Goal: Transaction & Acquisition: Purchase product/service

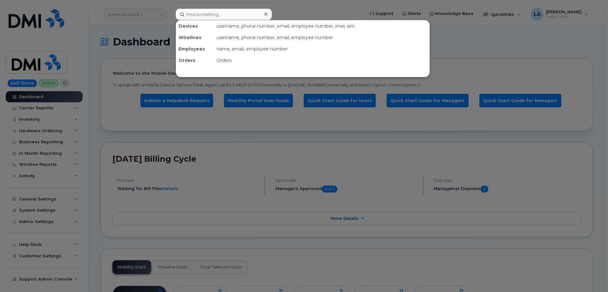
click at [210, 17] on input at bounding box center [224, 14] width 96 height 11
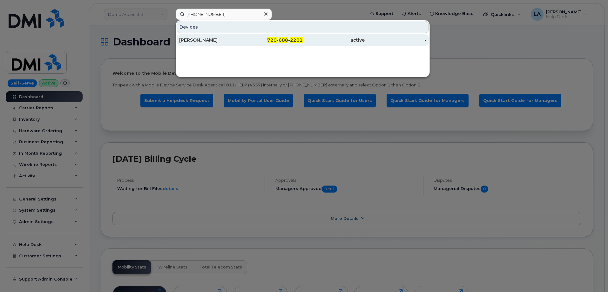
type input "720 688 2281"
click at [209, 38] on div "TYLER SPARKS" at bounding box center [210, 40] width 62 height 6
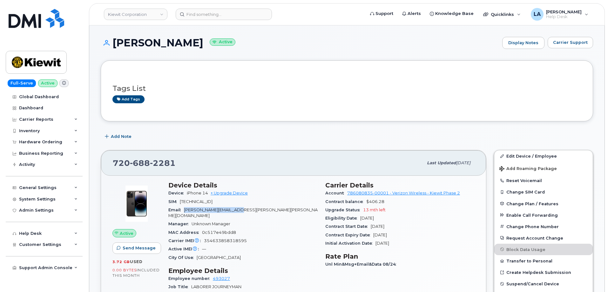
drag, startPoint x: 225, startPoint y: 210, endPoint x: 185, endPoint y: 211, distance: 40.3
click at [185, 211] on div "Email TYLER.SPARKS@KIEWIT.COM" at bounding box center [242, 213] width 149 height 14
copy span "TYLER.SPARKS@KIEWIT.COM"
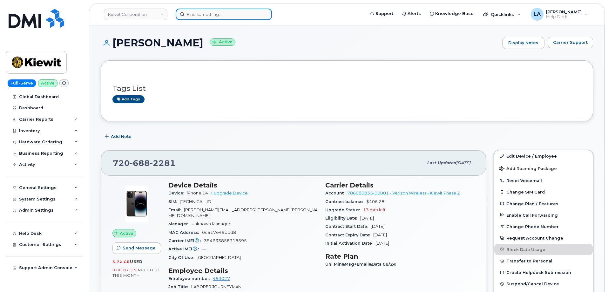
click at [230, 9] on input at bounding box center [224, 14] width 96 height 11
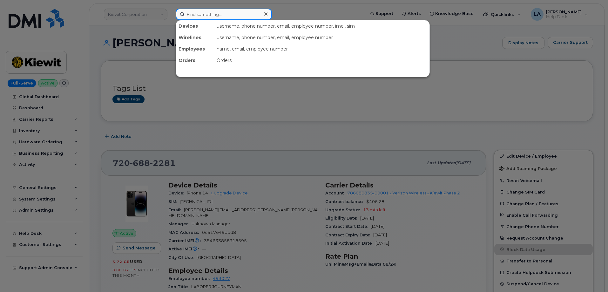
paste input "7405026504"
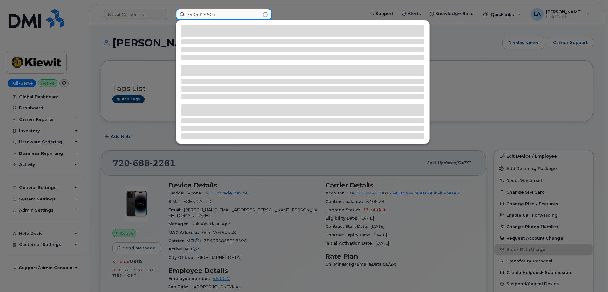
type input "7405026504"
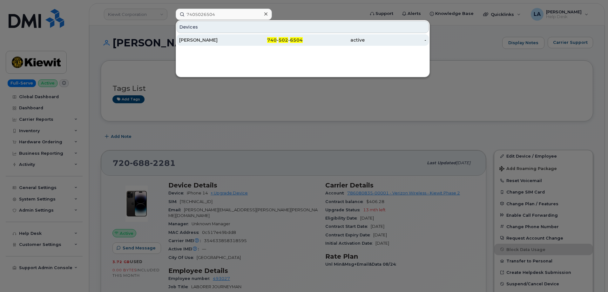
click at [249, 42] on div "740 - 502 - 6504" at bounding box center [272, 40] width 62 height 6
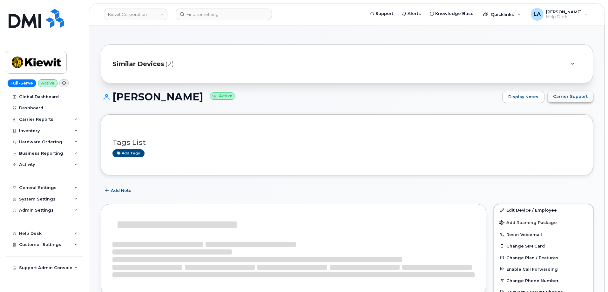
click at [570, 98] on span "Carrier Support" at bounding box center [570, 96] width 35 height 6
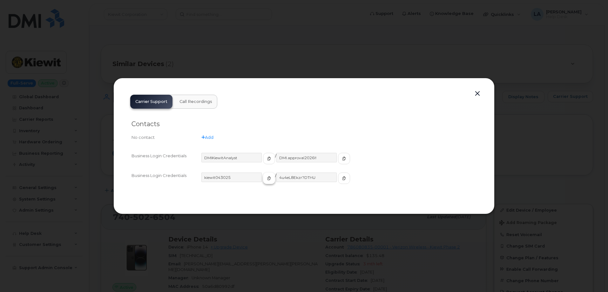
click at [266, 181] on span "button" at bounding box center [269, 178] width 6 height 6
click at [342, 178] on icon "button" at bounding box center [344, 178] width 4 height 4
click at [481, 95] on button "button" at bounding box center [477, 93] width 10 height 9
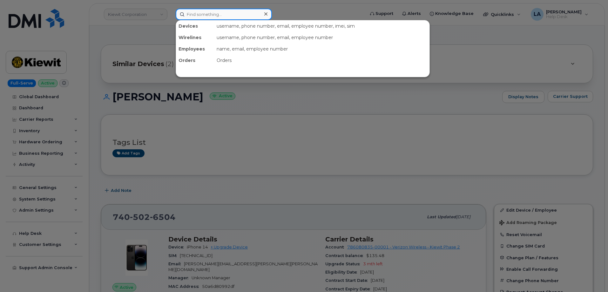
click at [232, 13] on input at bounding box center [224, 14] width 96 height 11
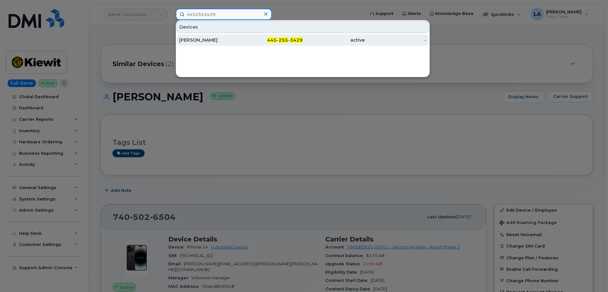
type input "4452553429"
click at [226, 38] on div "ALEXANDRA LITVINAS" at bounding box center [210, 40] width 62 height 6
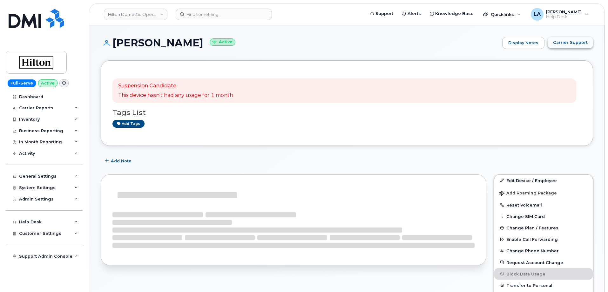
click at [567, 43] on span "Carrier Support" at bounding box center [570, 42] width 35 height 6
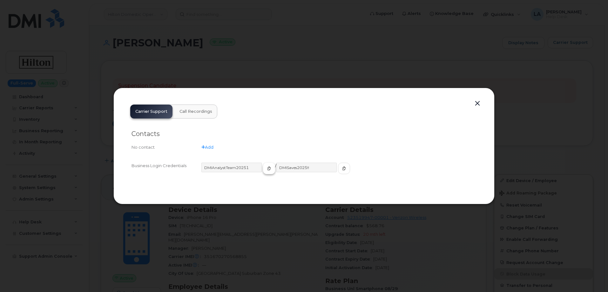
click at [267, 167] on icon "button" at bounding box center [269, 168] width 4 height 4
click at [342, 167] on icon "button" at bounding box center [344, 168] width 4 height 4
click at [477, 101] on button "button" at bounding box center [477, 103] width 10 height 9
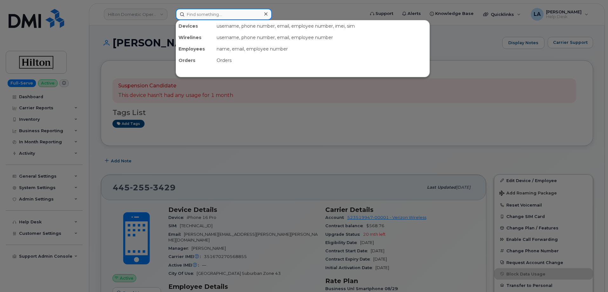
click at [214, 16] on input at bounding box center [224, 14] width 96 height 11
paste input "480 486 6036"
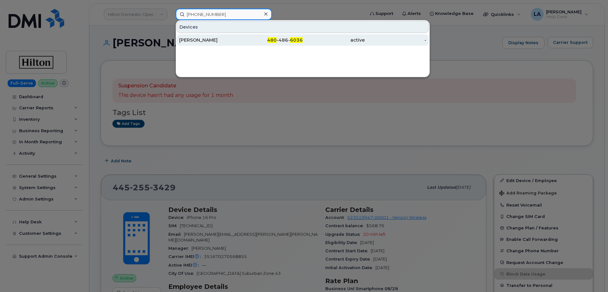
type input "480 486 6036"
click at [184, 40] on div "SHADI KHAYYAT" at bounding box center [210, 40] width 62 height 6
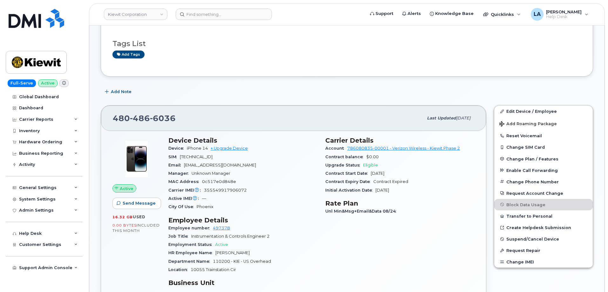
scroll to position [100, 0]
drag, startPoint x: 224, startPoint y: 166, endPoint x: 185, endPoint y: 167, distance: 39.4
click at [185, 167] on div "Email [EMAIL_ADDRESS][DOMAIN_NAME]" at bounding box center [242, 164] width 149 height 8
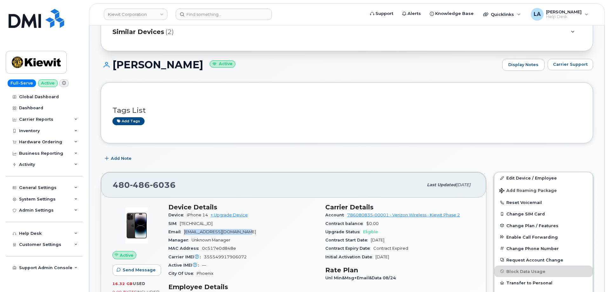
scroll to position [0, 0]
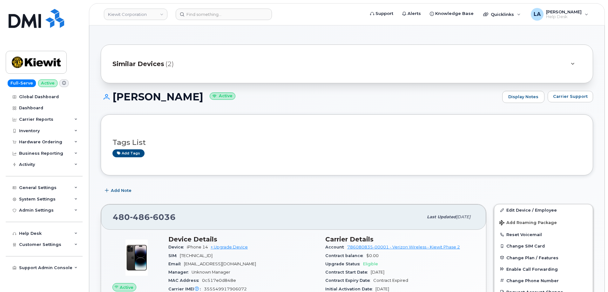
click at [566, 63] on div at bounding box center [572, 63] width 18 height 15
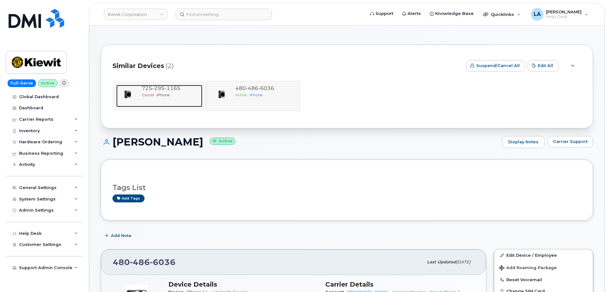
click at [161, 88] on span "295" at bounding box center [158, 88] width 12 height 6
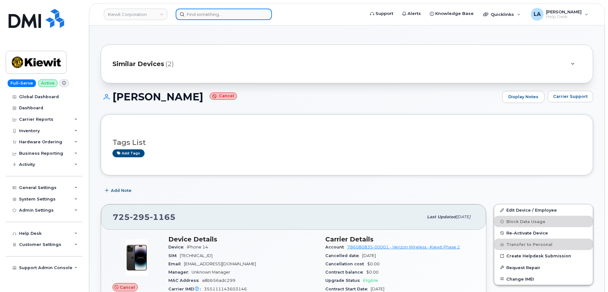
click at [210, 16] on input at bounding box center [224, 14] width 96 height 11
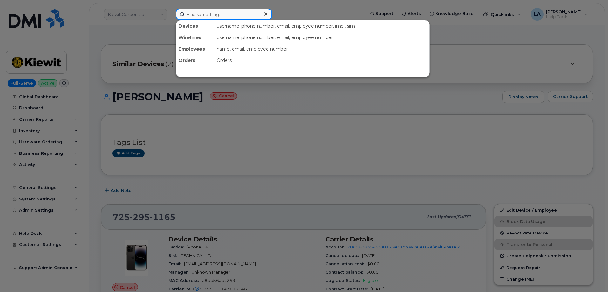
paste input "351613963761692"
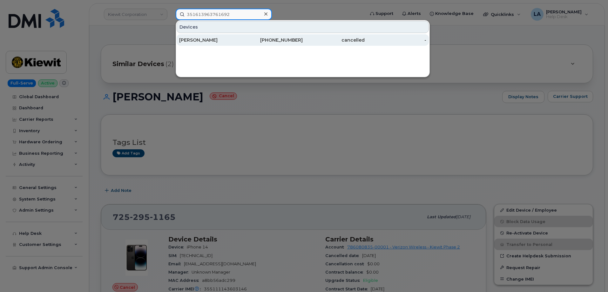
type input "351613963761692"
click at [251, 40] on div "480-787-1187" at bounding box center [272, 40] width 62 height 6
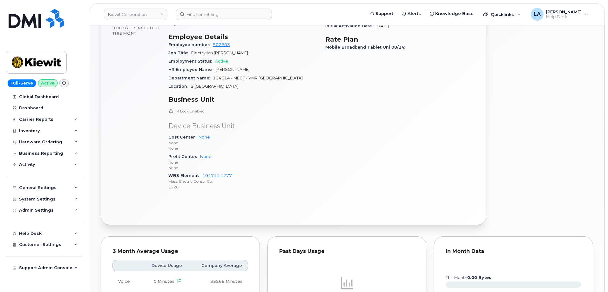
scroll to position [127, 0]
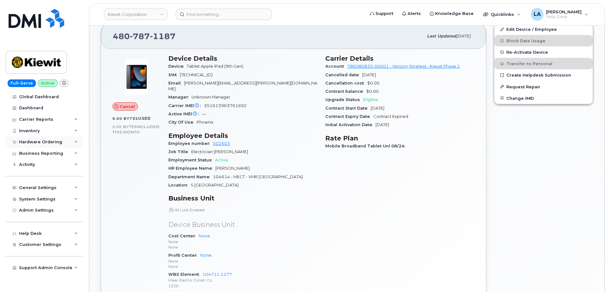
click at [56, 141] on div "Hardware Ordering" at bounding box center [40, 141] width 43 height 5
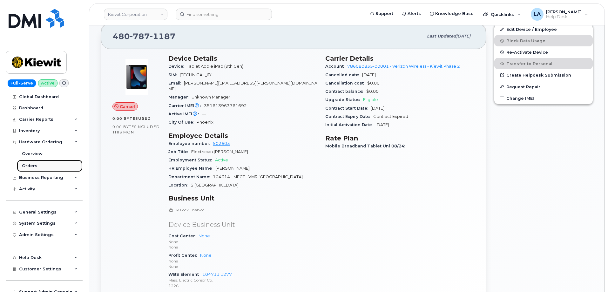
click at [31, 165] on div "Orders" at bounding box center [30, 166] width 16 height 6
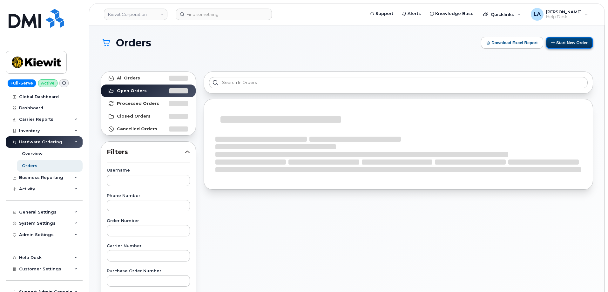
click at [558, 41] on button "Start New Order" at bounding box center [568, 43] width 47 height 12
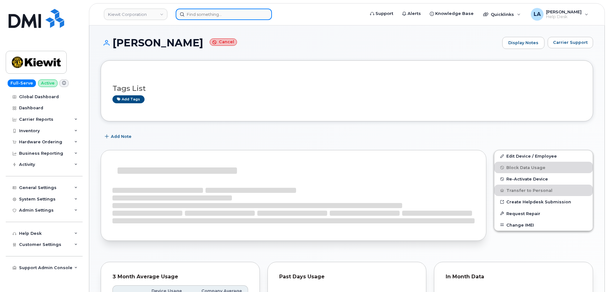
click at [233, 17] on input at bounding box center [224, 14] width 96 height 11
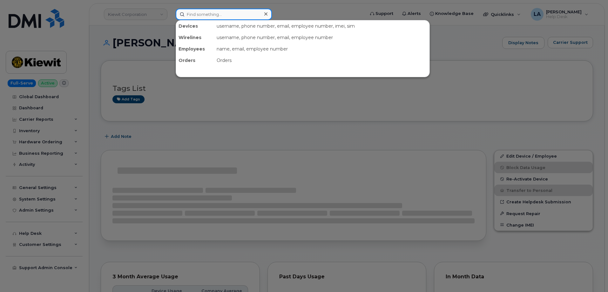
paste input "[PHONE_NUMBER]"
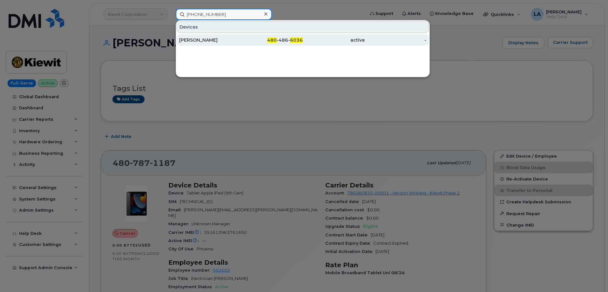
type input "[PHONE_NUMBER]"
click at [215, 39] on div "[PERSON_NAME]" at bounding box center [210, 40] width 62 height 6
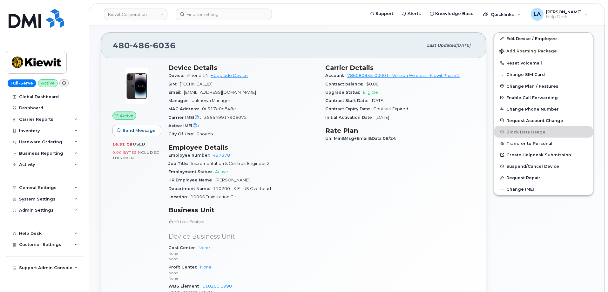
scroll to position [247, 0]
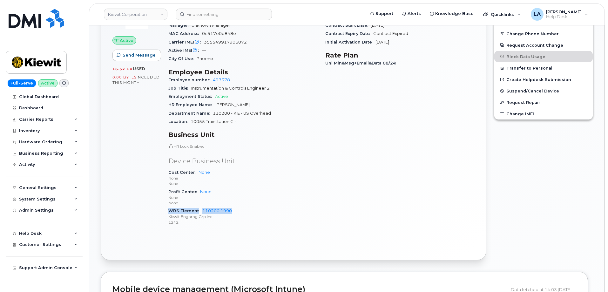
drag, startPoint x: 248, startPoint y: 211, endPoint x: 167, endPoint y: 209, distance: 81.0
click at [167, 209] on div "Device Details Device iPhone 14 + Upgrade Device SIM 89148000010164040677 Email…" at bounding box center [242, 110] width 157 height 250
copy div "WBS Element 110200.1990"
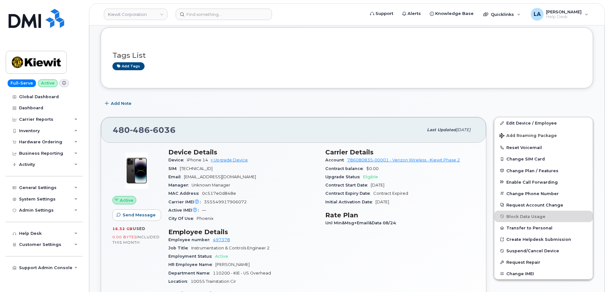
scroll to position [70, 0]
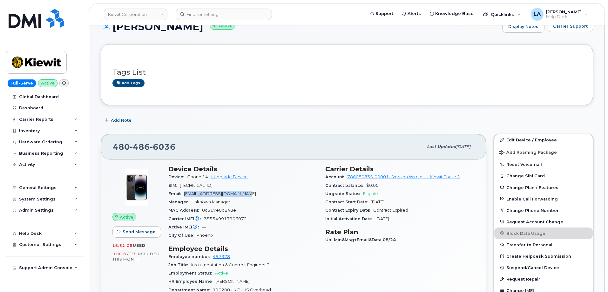
drag, startPoint x: 264, startPoint y: 192, endPoint x: 184, endPoint y: 191, distance: 79.7
click at [184, 191] on div "Email SHADI.KHAYYAT@MASSELEC.COM" at bounding box center [242, 193] width 149 height 8
copy span "SHADI.KHAYYAT@MASSELEC.COM"
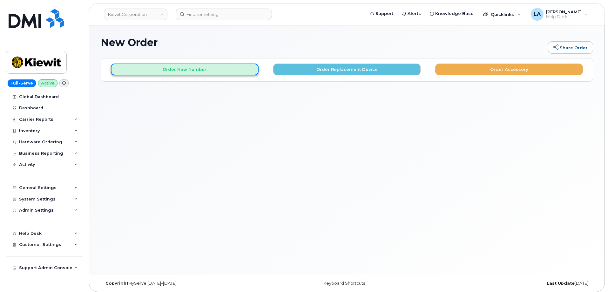
click at [241, 70] on button "Order New Number" at bounding box center [185, 69] width 148 height 12
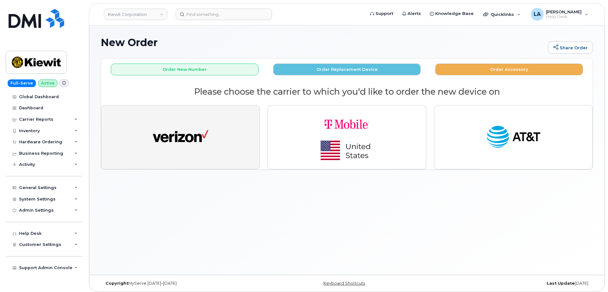
click at [220, 134] on button "button" at bounding box center [180, 137] width 159 height 64
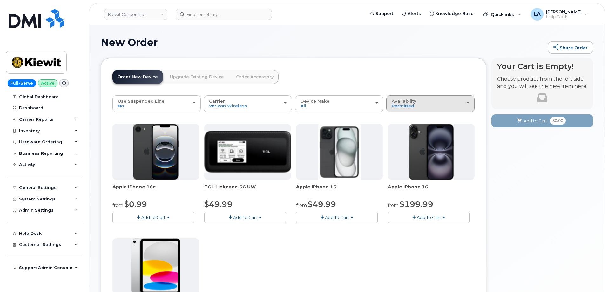
click at [428, 104] on div "Availability Permitted All" at bounding box center [429, 104] width 77 height 10
click at [396, 127] on label "All" at bounding box center [394, 129] width 13 height 8
click at [0, 0] on input "All" at bounding box center [0, 0] width 0 height 0
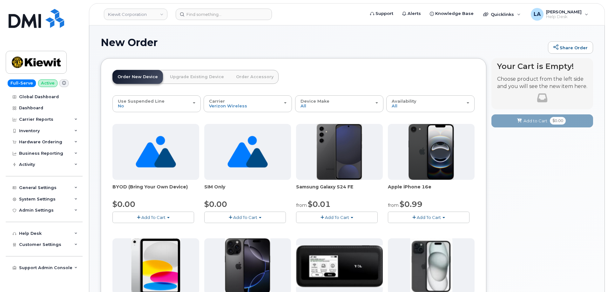
click at [232, 218] on span "button" at bounding box center [230, 217] width 3 height 4
click at [243, 229] on link "$0.00 - New Activation" at bounding box center [236, 229] width 60 height 8
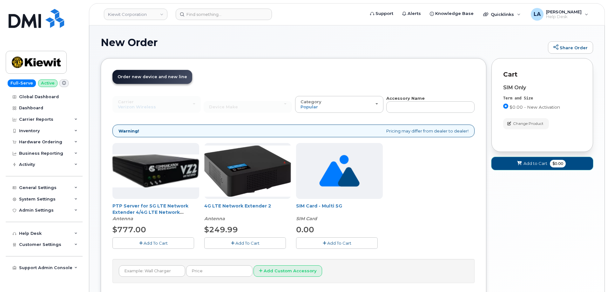
click at [519, 162] on icon at bounding box center [519, 163] width 4 height 4
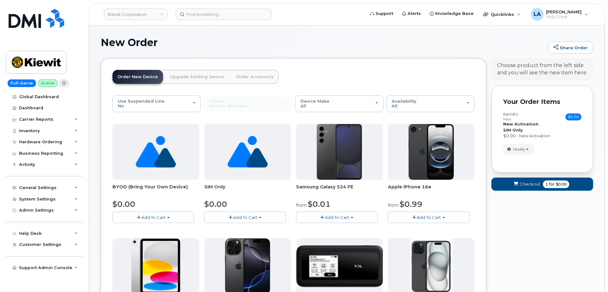
click at [514, 185] on icon "submit" at bounding box center [515, 184] width 4 height 4
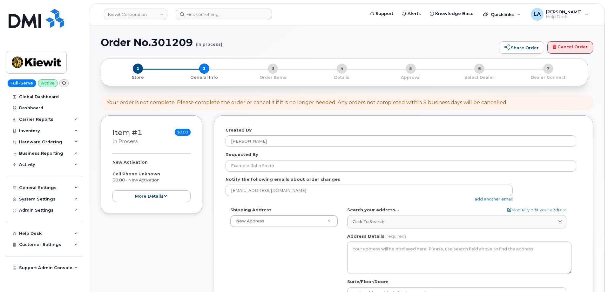
select select
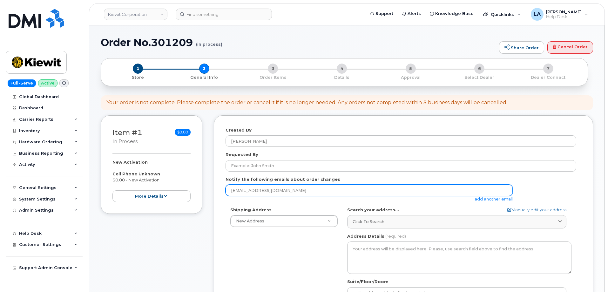
drag, startPoint x: 288, startPoint y: 188, endPoint x: 222, endPoint y: 184, distance: 66.8
click at [222, 184] on div "Created By [PERSON_NAME] Requested By Notify the following emails about order c…" at bounding box center [403, 247] width 379 height 265
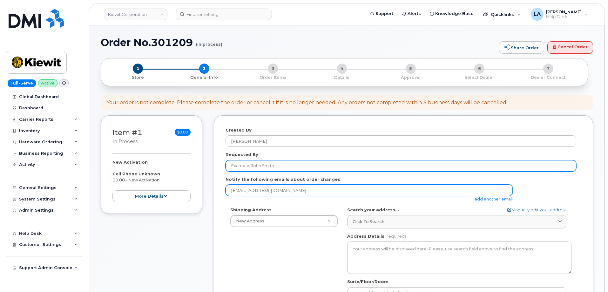
paste input "[EMAIL_ADDRESS][DOMAIN_NAME]"
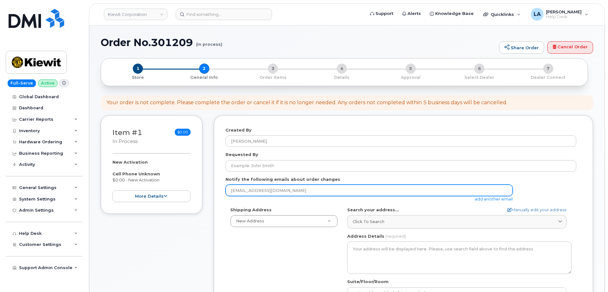
type input "[EMAIL_ADDRESS][DOMAIN_NAME]"
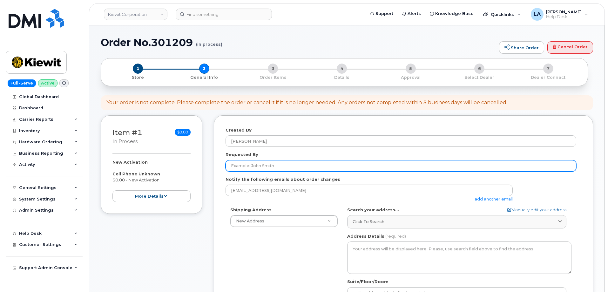
click at [259, 166] on input "Requested By" at bounding box center [400, 165] width 350 height 11
paste input "[PERSON_NAME]"
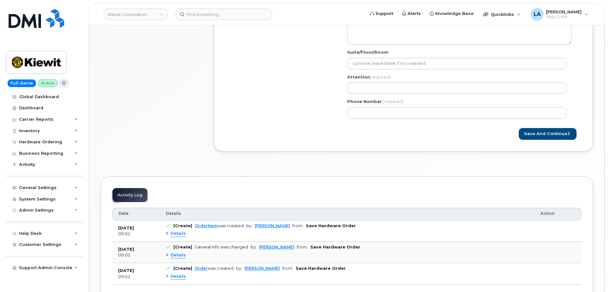
scroll to position [231, 0]
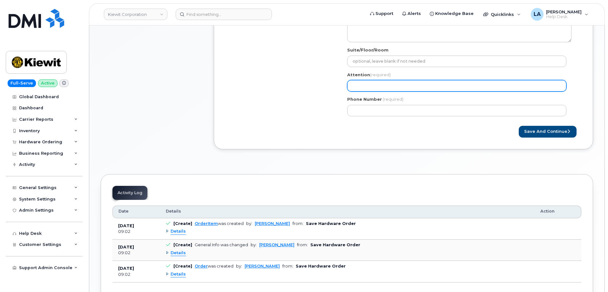
type input "[PERSON_NAME]"
click at [395, 83] on input "Attention (required)" at bounding box center [456, 85] width 219 height 11
paste input "[PERSON_NAME]"
type input "[PERSON_NAME]"
select select
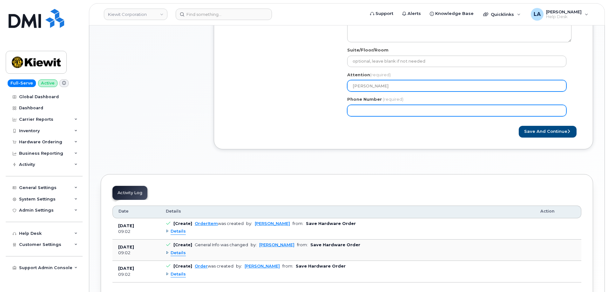
type input "[PERSON_NAME]"
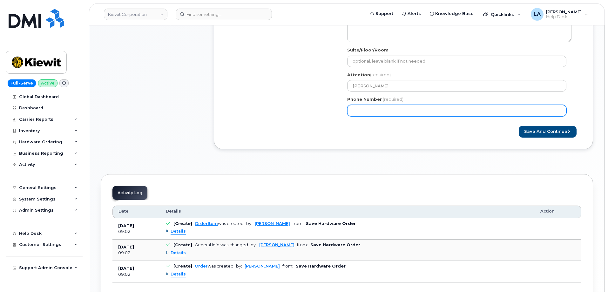
click at [365, 110] on input "Phone Number" at bounding box center [456, 110] width 219 height 11
paste input "4804866036"
type input "4804866036"
select select
type input "4804866036"
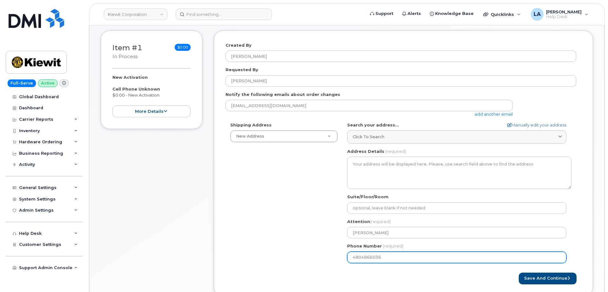
scroll to position [101, 0]
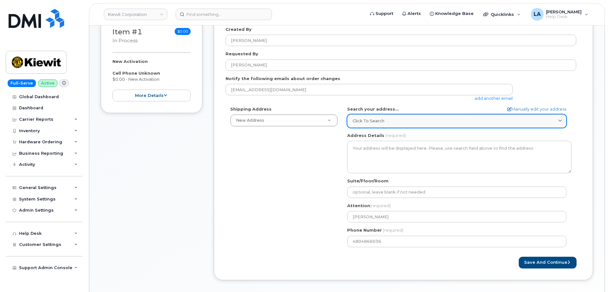
click at [392, 121] on div "Click to search" at bounding box center [456, 121] width 208 height 6
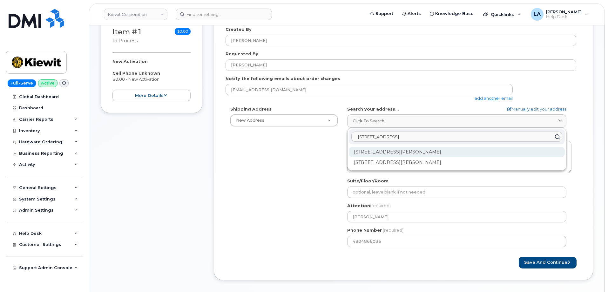
type input "8200 Greensboro Dr"
click at [421, 152] on div "8200 Greensboro Dr Mc Lean VA 22102" at bounding box center [457, 152] width 216 height 10
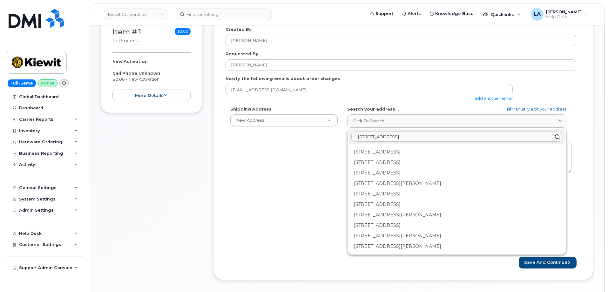
click at [305, 165] on div "Shipping Address New Address New Address 10200 SW Greenburg Rd Ste 200 11111 Ol…" at bounding box center [400, 179] width 350 height 146
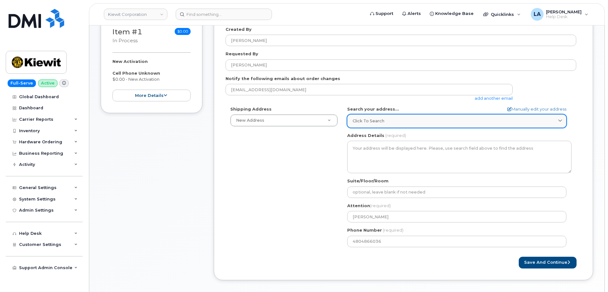
click at [410, 122] on div "Click to search" at bounding box center [456, 121] width 208 height 6
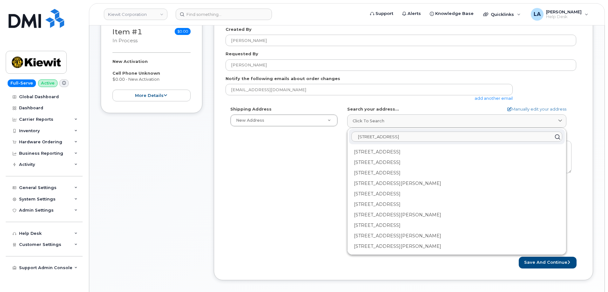
drag, startPoint x: 417, startPoint y: 136, endPoint x: 332, endPoint y: 137, distance: 85.4
click at [332, 137] on div "Shipping Address New Address New Address 10200 SW Greenburg Rd Ste 200 11111 Ol…" at bounding box center [400, 179] width 350 height 146
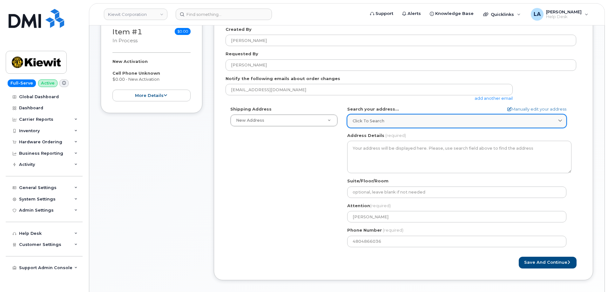
click at [409, 123] on div "Click to search" at bounding box center [456, 121] width 208 height 6
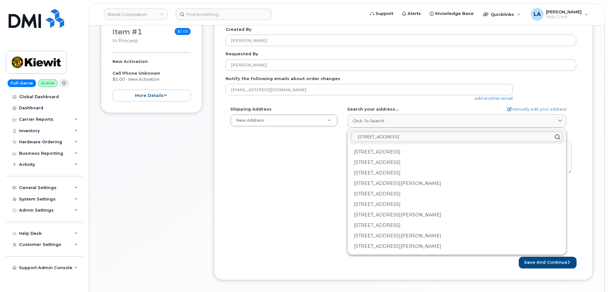
click at [534, 87] on div "SHADI.KHAYYAT@MASSELEC.COM add another email" at bounding box center [400, 92] width 350 height 17
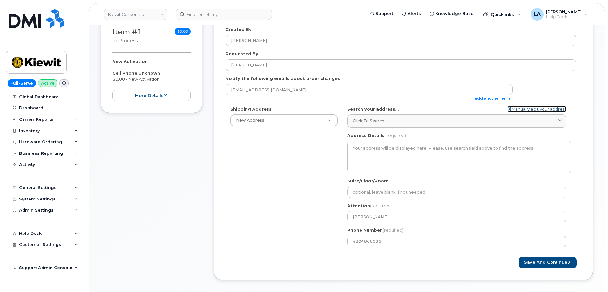
click at [526, 108] on link "Manually edit your address" at bounding box center [536, 109] width 59 height 6
select select
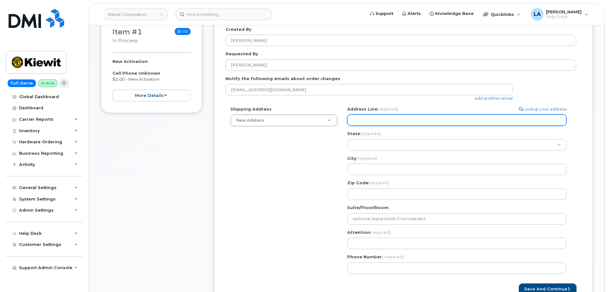
click at [384, 116] on input "Address Line (required)" at bounding box center [456, 119] width 219 height 11
paste input "8200 Greensboro Dr"
select select
type input "8200 Greensboro Dr"
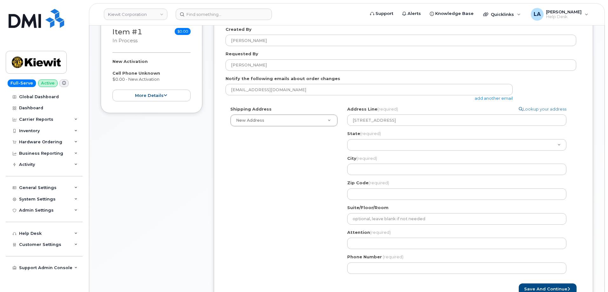
click at [314, 157] on div "Shipping Address New Address New Address 10200 SW Greenburg Rd Ste 200 11111 Ol…" at bounding box center [400, 192] width 350 height 172
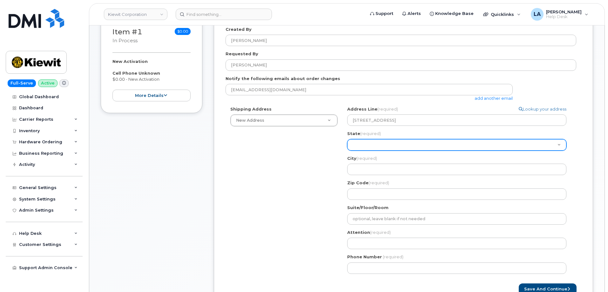
click at [362, 145] on select "Alabama Alaska American Samoa Arizona Arkansas California Colorado Connecticut …" at bounding box center [456, 144] width 219 height 11
select select "VA"
click at [347, 139] on select "Alabama Alaska American Samoa Arizona Arkansas California Colorado Connecticut …" at bounding box center [456, 144] width 219 height 11
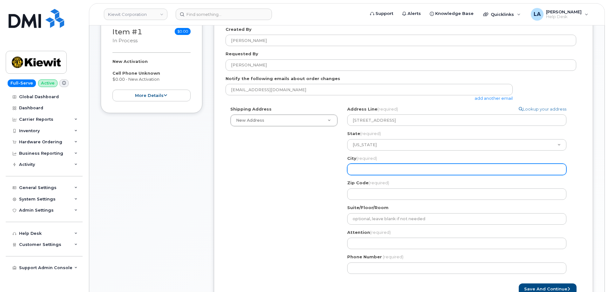
click at [370, 170] on input "City (required)" at bounding box center [456, 168] width 219 height 11
select select
type input "M"
select select
type input "Mv"
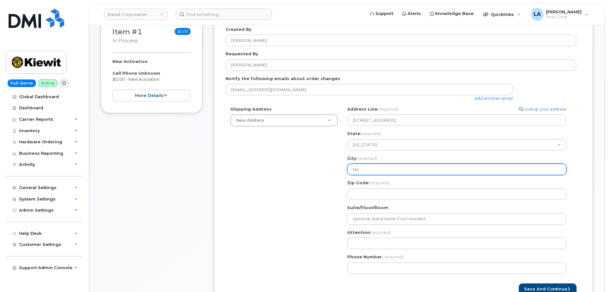
select select
type input "M"
select select
type input "Mc"
select select
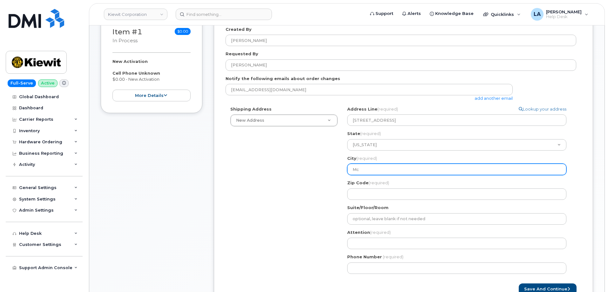
type input "Mc L"
select select
type input "Mc Le"
select select
type input "Mc Lea"
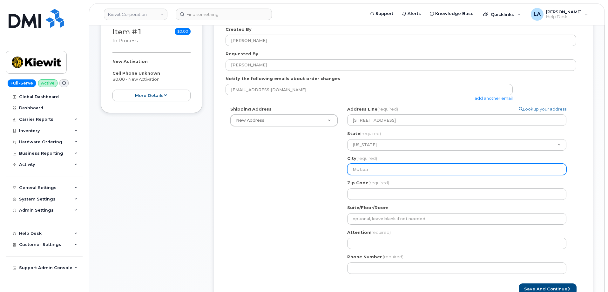
select select
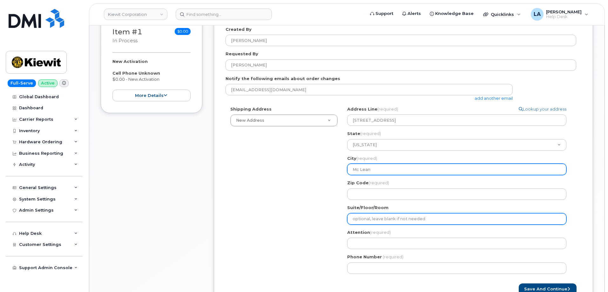
type input "Mc Lean"
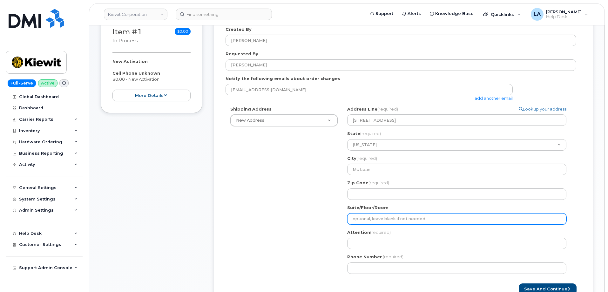
click at [371, 221] on input "Suite/Floor/Room" at bounding box center [456, 218] width 219 height 11
select select
type input "4"
select select
type input "40"
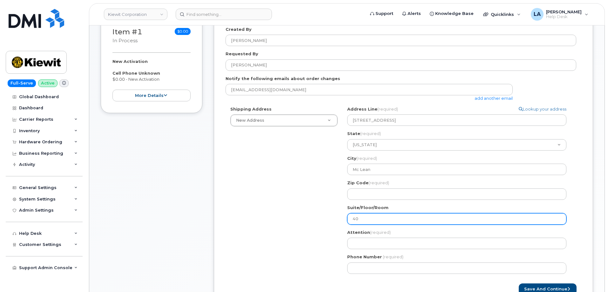
select select
type input "402"
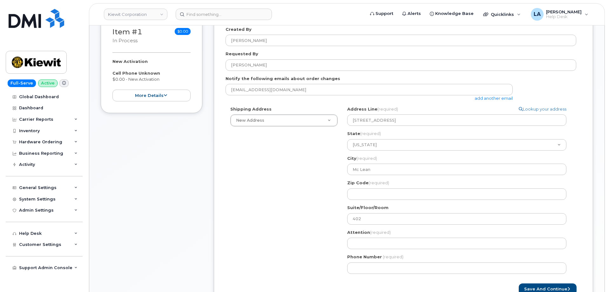
drag, startPoint x: 313, startPoint y: 197, endPoint x: 349, endPoint y: 158, distance: 53.2
click at [314, 196] on div "Shipping Address New Address New Address 10200 SW Greenburg Rd Ste 200 11111 Ol…" at bounding box center [400, 192] width 350 height 172
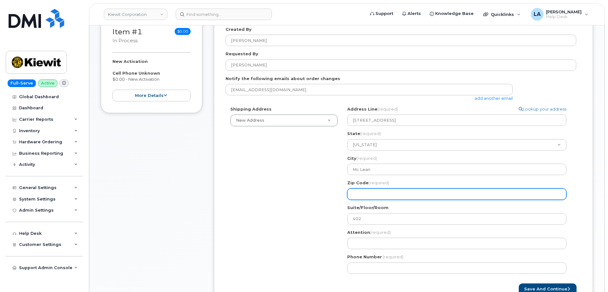
click at [375, 189] on input "Zip Code (required)" at bounding box center [456, 193] width 219 height 11
select select
type input "2"
select select
type input "22"
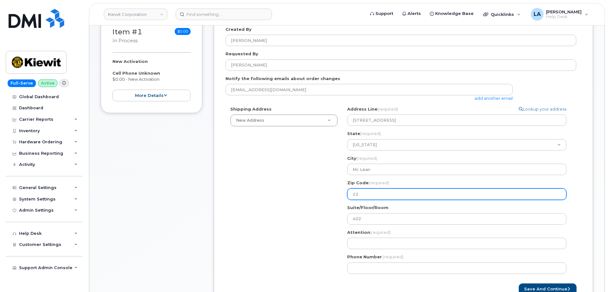
select select
type input "221"
select select
type input "2210"
select select
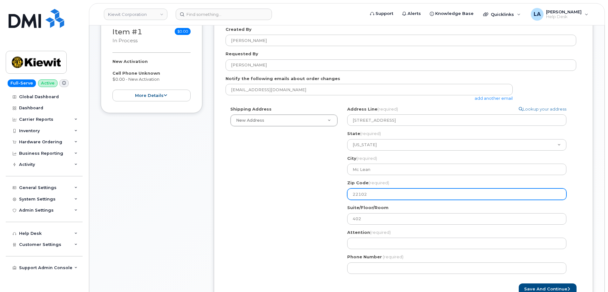
type input "22102"
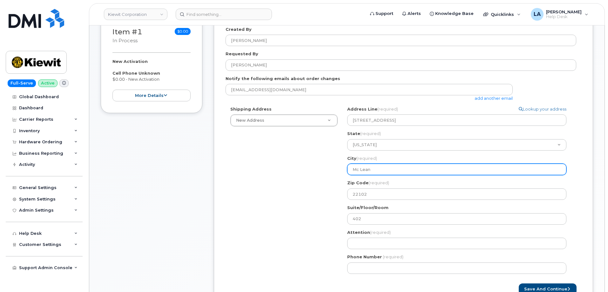
drag, startPoint x: 338, startPoint y: 169, endPoint x: 333, endPoint y: 161, distance: 9.7
click at [330, 169] on div "Shipping Address New Address New Address 10200 SW Greenburg Rd Ste 200 11111 Ol…" at bounding box center [400, 192] width 350 height 172
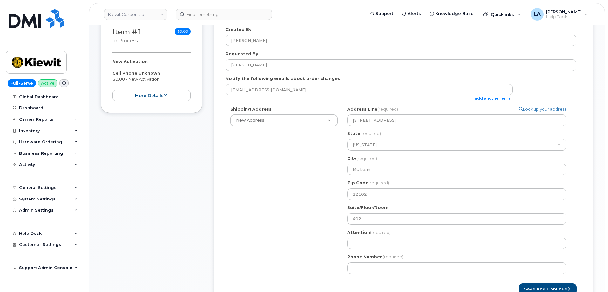
click at [287, 198] on div "Shipping Address New Address New Address 10200 SW Greenburg Rd Ste 200 11111 Ol…" at bounding box center [400, 192] width 350 height 172
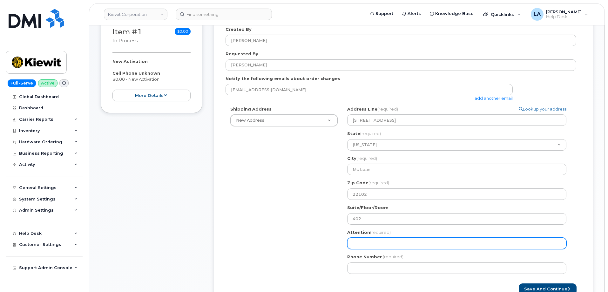
click at [373, 242] on input "Attention (required)" at bounding box center [456, 242] width 219 height 11
paste input "[PERSON_NAME]"
type input "[PERSON_NAME]"
select select
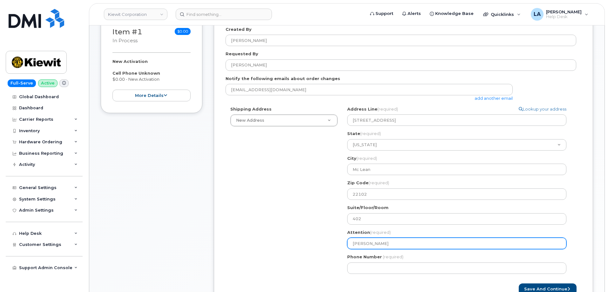
type input "[PERSON_NAME]"
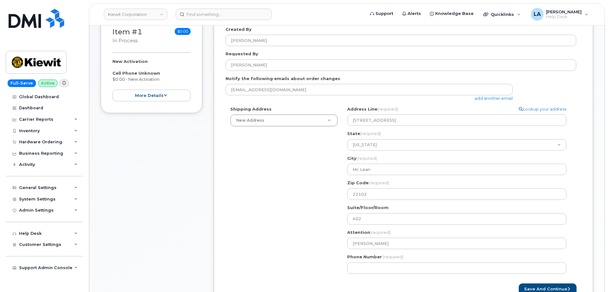
click at [295, 228] on div "Shipping Address New Address New Address 10200 SW Greenburg Rd Ste 200 11111 Ol…" at bounding box center [400, 192] width 350 height 172
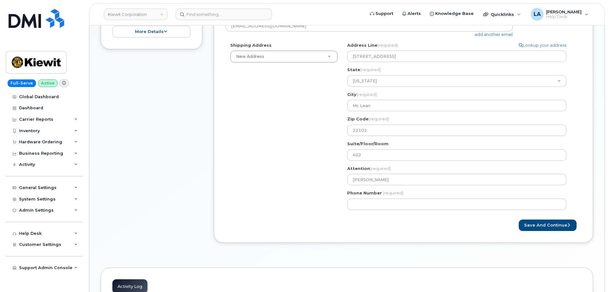
scroll to position [178, 0]
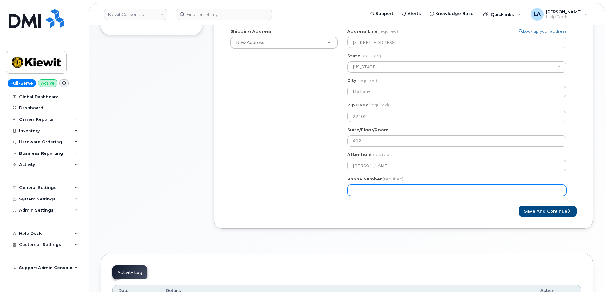
click at [402, 195] on input "Phone Number" at bounding box center [456, 189] width 219 height 11
paste input "4804866036"
select select
click at [407, 185] on input "4804866036" at bounding box center [456, 189] width 219 height 11
type input "4804866036"
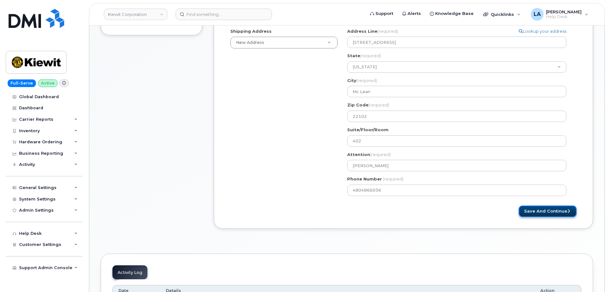
click at [536, 205] on button "Save and Continue" at bounding box center [547, 211] width 58 height 12
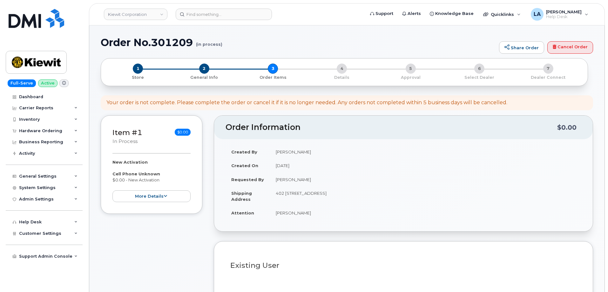
select select
click at [316, 51] on div "Order No.301209 (in process) Share Order Cancel Order" at bounding box center [347, 47] width 492 height 21
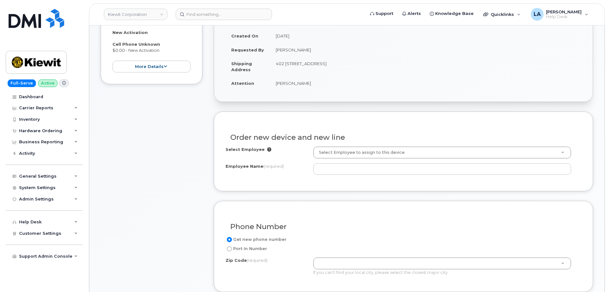
scroll to position [136, 0]
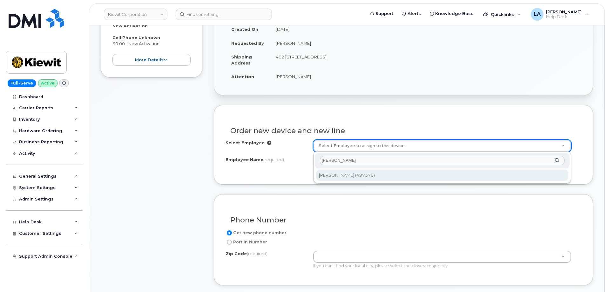
type input "[PERSON_NAME]"
type input "2162014"
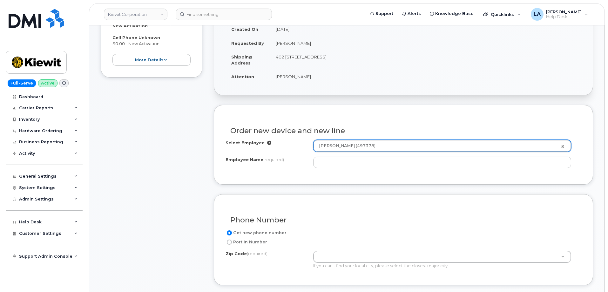
type input "[PERSON_NAME]"
type input "10055 Trainstation Cir"
type input "10055 (New York, NY)"
drag, startPoint x: 607, startPoint y: 103, endPoint x: 591, endPoint y: 154, distance: 53.6
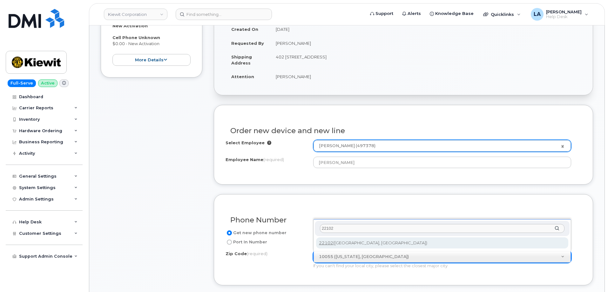
type input "22102"
type input "22102 (McLean, VA)"
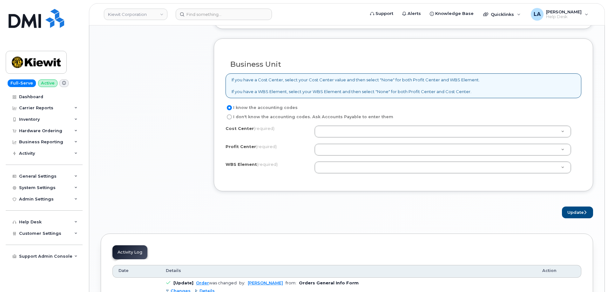
scroll to position [475, 0]
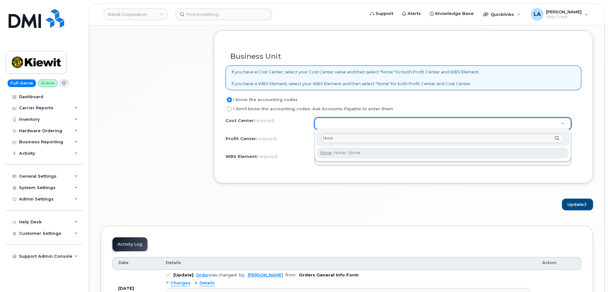
type input "None"
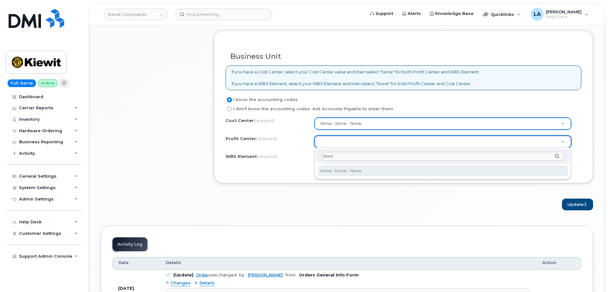
type input "None"
drag, startPoint x: 340, startPoint y: 172, endPoint x: 353, endPoint y: 163, distance: 16.1
select select "None"
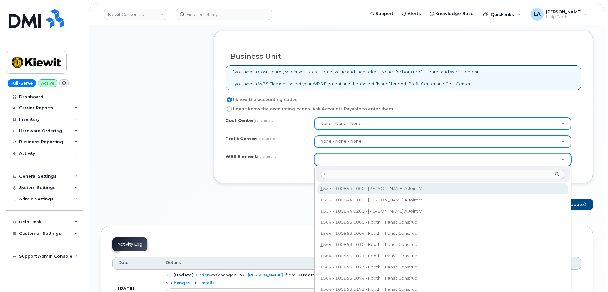
click at [347, 176] on input "1" at bounding box center [442, 173] width 243 height 9
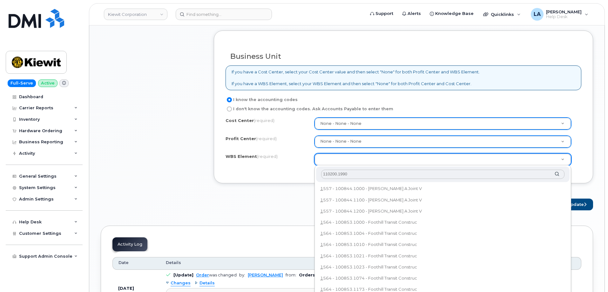
type input "110200.1990"
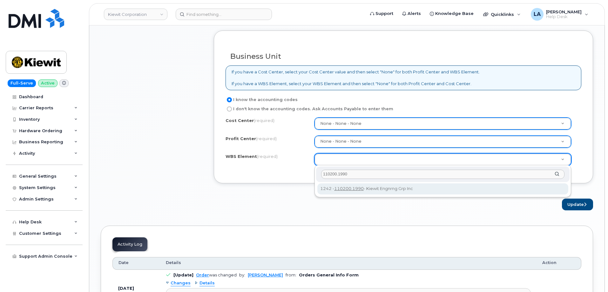
type input "110200.1990"
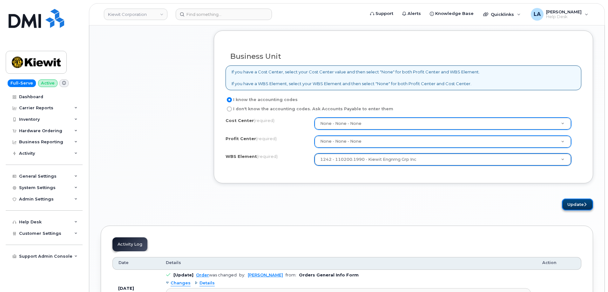
click at [578, 206] on button "Update" at bounding box center [577, 204] width 31 height 12
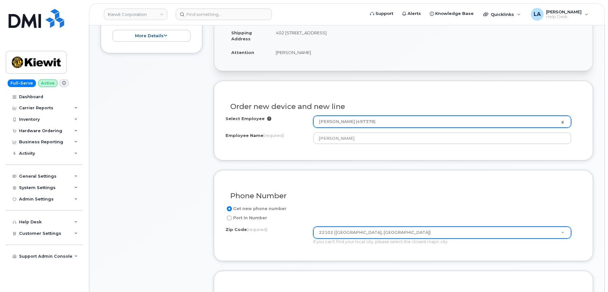
scroll to position [151, 0]
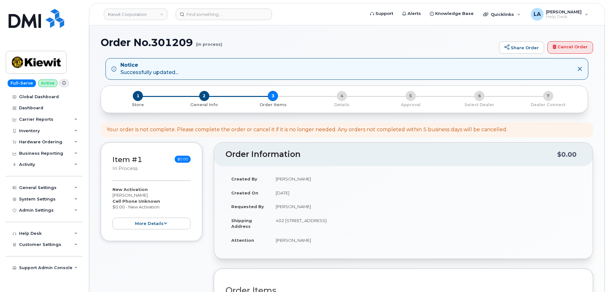
click at [592, 111] on div "1 Store 2 General Info 3 Order Items 4 Details 5 Approval 6 Select Dealer 7 Dea…" at bounding box center [347, 99] width 492 height 28
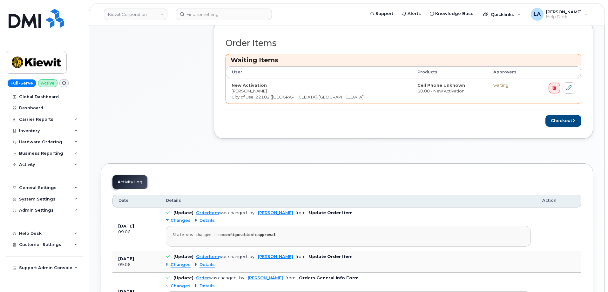
scroll to position [255, 0]
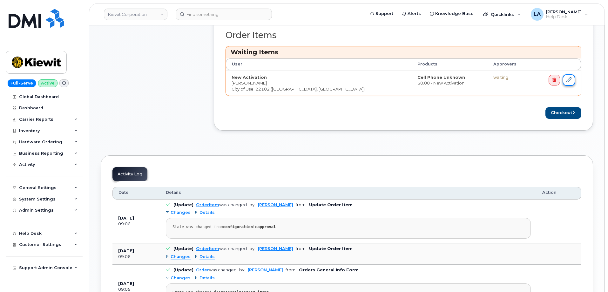
click at [572, 79] on link at bounding box center [568, 80] width 13 height 12
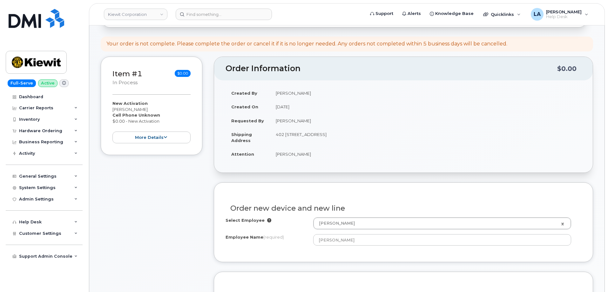
scroll to position [74, 0]
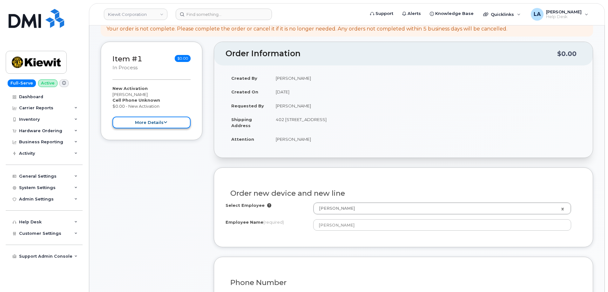
click at [161, 127] on button "more details" at bounding box center [151, 122] width 78 height 12
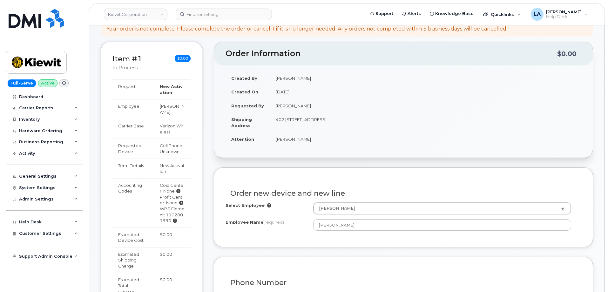
drag, startPoint x: 205, startPoint y: 163, endPoint x: 208, endPoint y: 201, distance: 37.9
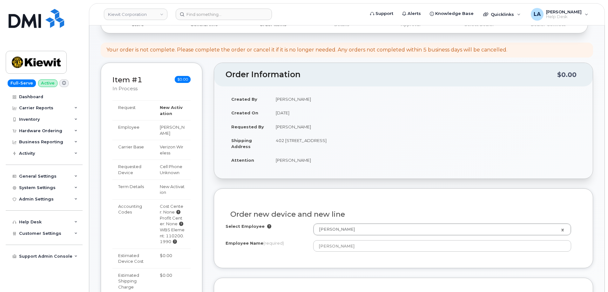
scroll to position [0, 0]
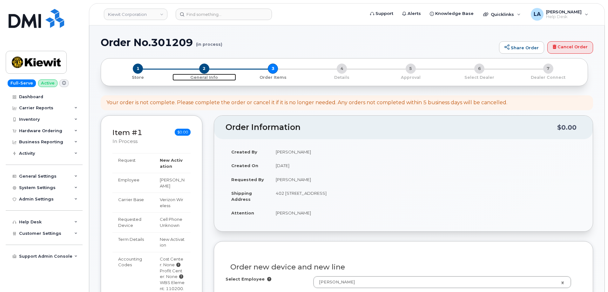
click at [203, 71] on span "2" at bounding box center [204, 68] width 10 height 10
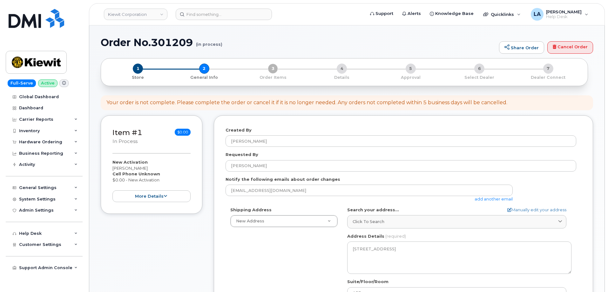
select select
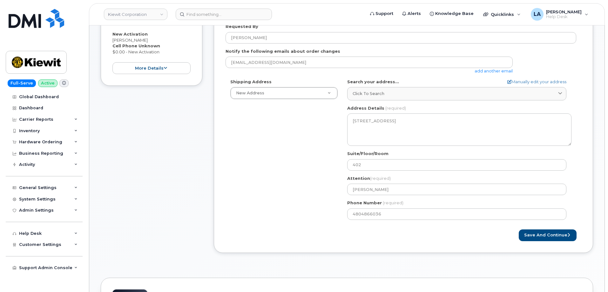
scroll to position [98, 0]
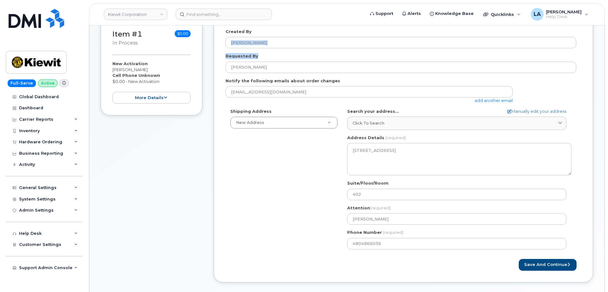
drag, startPoint x: 607, startPoint y: 71, endPoint x: 607, endPoint y: 38, distance: 33.6
click at [607, 38] on body "[PERSON_NAME] Corporation Support Alerts Knowledge Base Quicklinks Suspend / Ca…" at bounding box center [304, 291] width 608 height 779
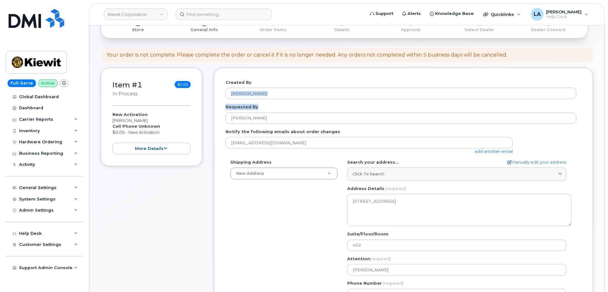
scroll to position [23, 0]
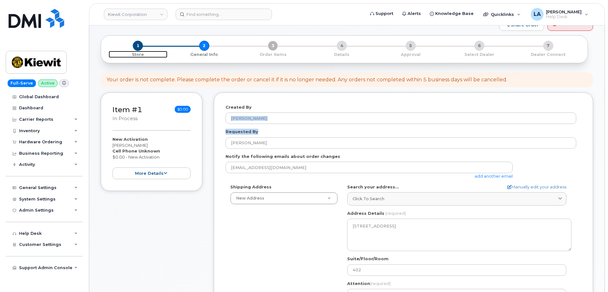
click at [137, 45] on span "1" at bounding box center [138, 46] width 10 height 10
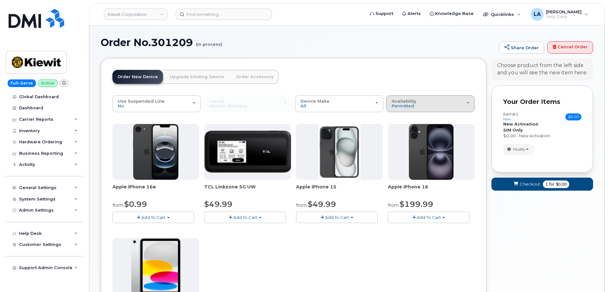
click at [414, 103] on div "Availability Permitted All" at bounding box center [429, 104] width 77 height 10
click at [402, 130] on div "All" at bounding box center [430, 129] width 85 height 8
click at [399, 108] on span "Permitted" at bounding box center [402, 105] width 23 height 5
click at [397, 129] on label "All" at bounding box center [394, 129] width 13 height 8
click at [0, 0] on input "All" at bounding box center [0, 0] width 0 height 0
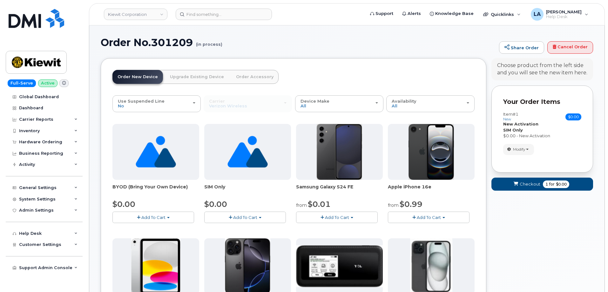
click at [469, 43] on h1 "Order No.301209 (in process)" at bounding box center [298, 42] width 395 height 11
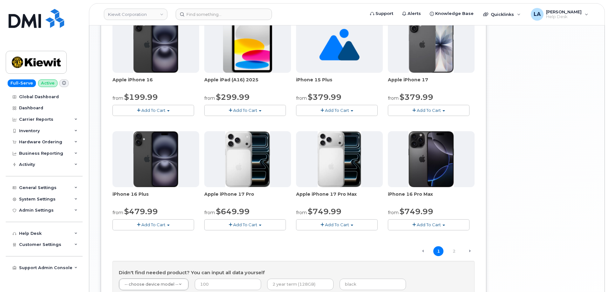
scroll to position [356, 0]
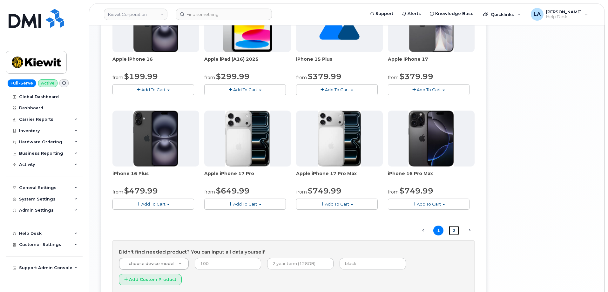
click at [453, 230] on link "2" at bounding box center [454, 230] width 10 height 10
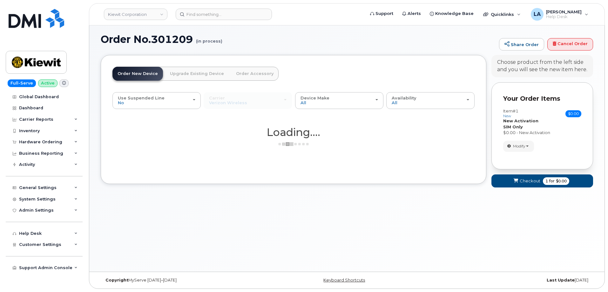
scroll to position [3, 0]
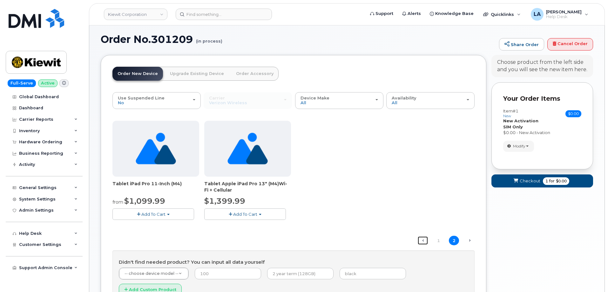
click at [423, 239] on link "← Previous" at bounding box center [422, 240] width 10 height 8
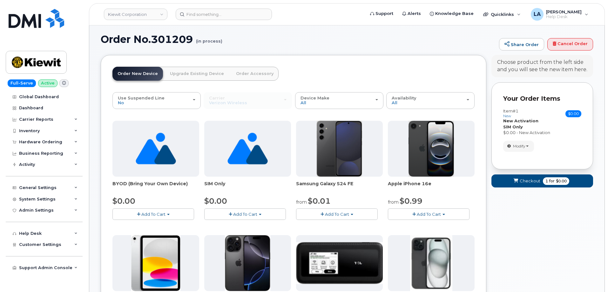
click at [138, 213] on span "button" at bounding box center [138, 214] width 3 height 4
click at [141, 225] on link "$0.00 - Activation" at bounding box center [144, 226] width 60 height 8
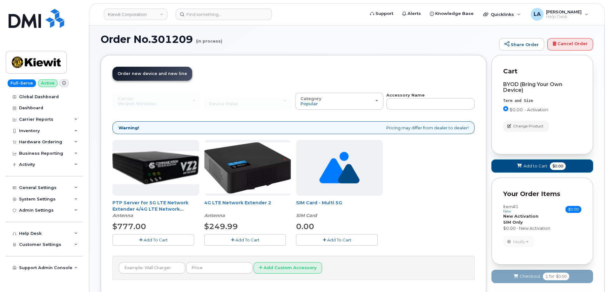
click at [539, 164] on span "Add to Cart" at bounding box center [535, 166] width 24 height 6
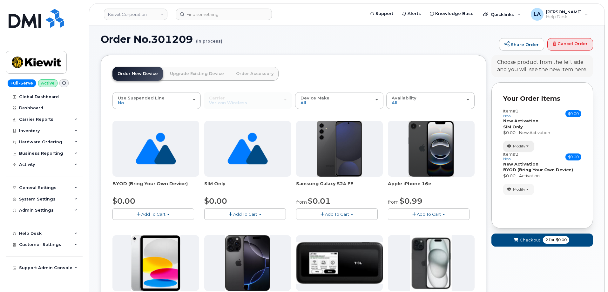
click at [528, 146] on span "button" at bounding box center [527, 145] width 3 height 1
click at [522, 175] on span "Remove" at bounding box center [519, 176] width 21 height 5
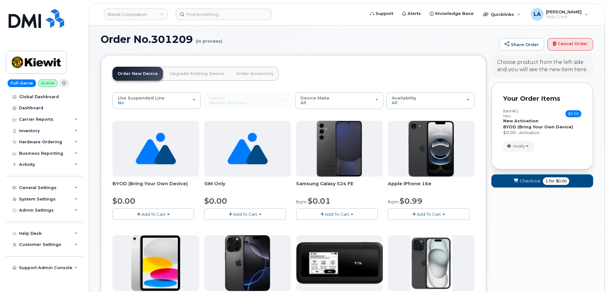
click at [516, 182] on icon "submit" at bounding box center [515, 181] width 4 height 4
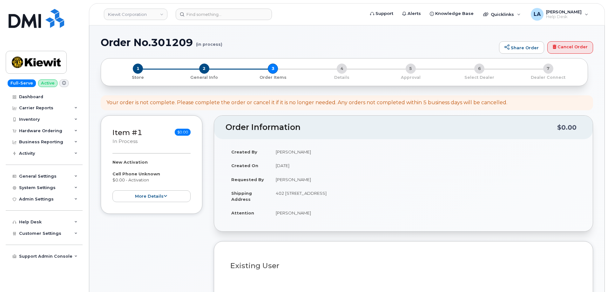
select select
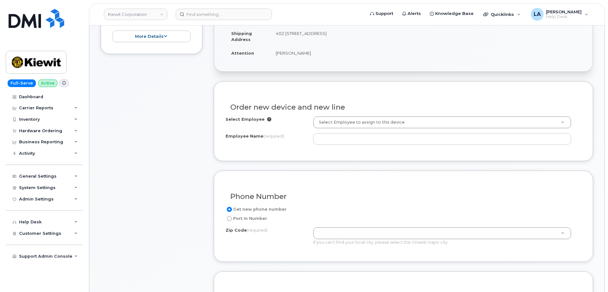
scroll to position [195, 0]
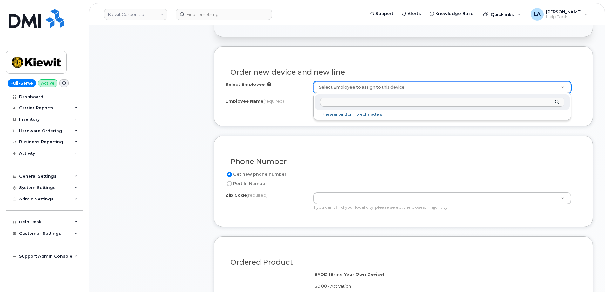
type input "v"
click at [391, 100] on input "v" at bounding box center [442, 101] width 244 height 9
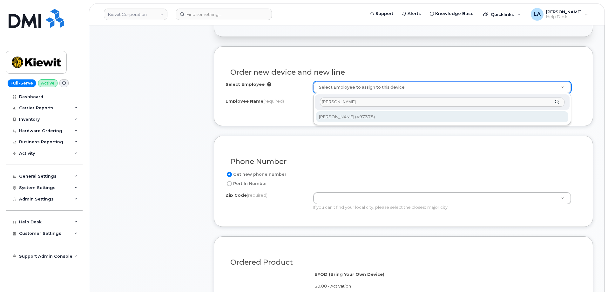
type input "[PERSON_NAME]"
type input "2162014"
type input "[PERSON_NAME]"
type input "10055 Trainstation Cir"
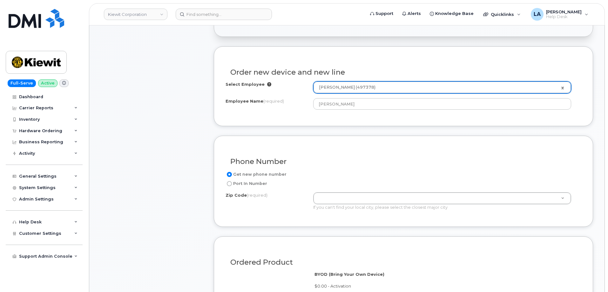
type input "10055 (New York, NY)"
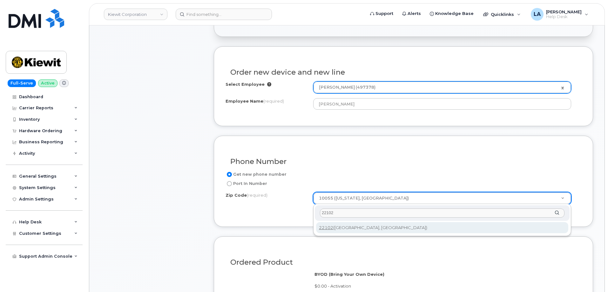
type input "22102"
type input "22102 (McLean, VA)"
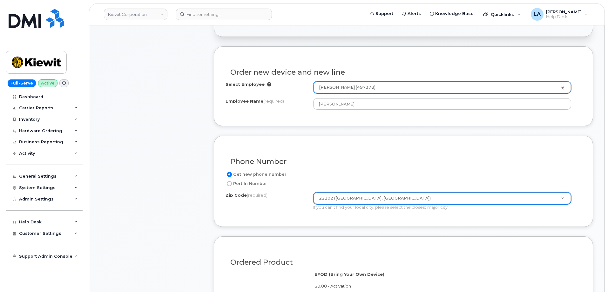
click at [493, 151] on div "Phone Number" at bounding box center [403, 158] width 356 height 23
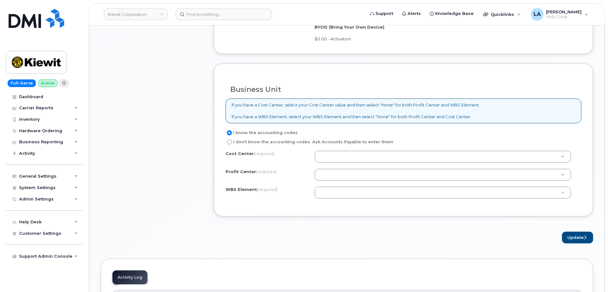
scroll to position [450, 0]
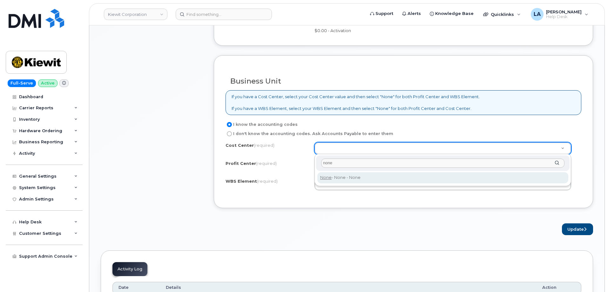
type input "none"
type input "None"
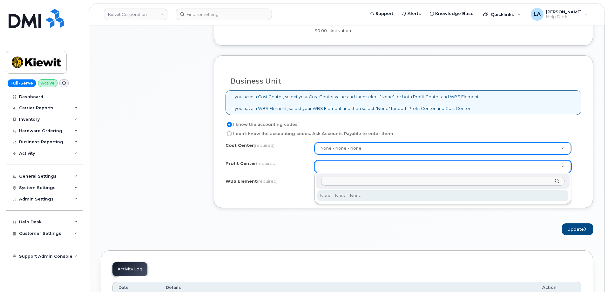
select select "None"
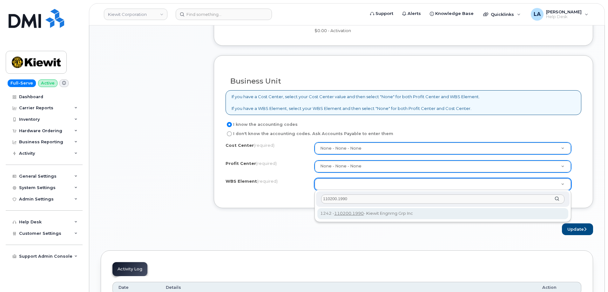
type input "110200.1990"
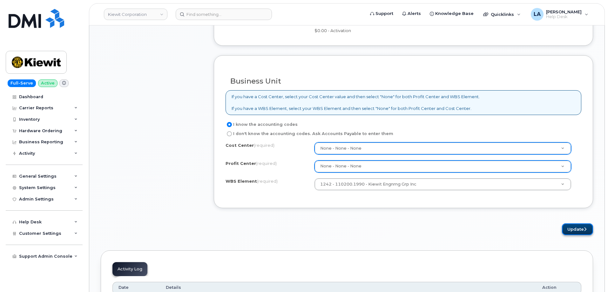
click at [578, 229] on button "Update" at bounding box center [577, 229] width 31 height 12
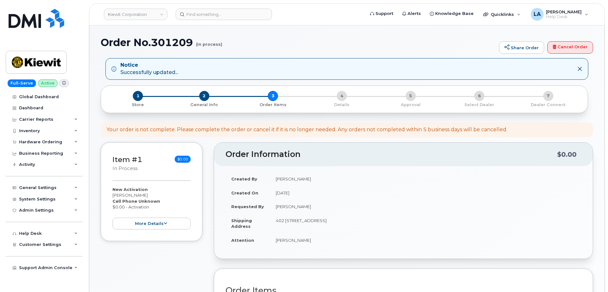
click at [344, 43] on h1 "Order No.301209 (in process)" at bounding box center [298, 42] width 395 height 11
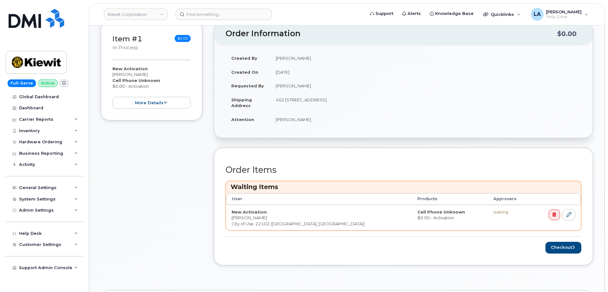
scroll to position [155, 0]
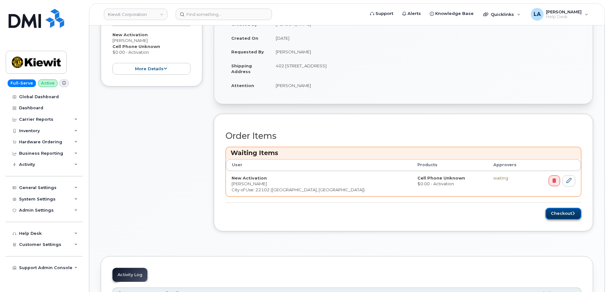
click at [557, 213] on button "Checkout" at bounding box center [563, 214] width 36 height 12
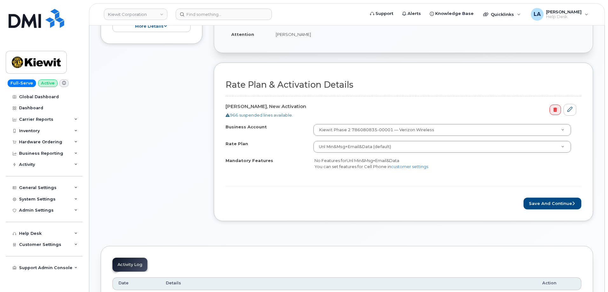
scroll to position [178, 0]
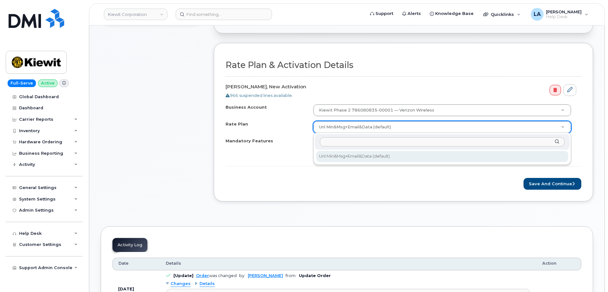
click at [474, 141] on input "text" at bounding box center [442, 141] width 244 height 9
click at [346, 140] on input "text" at bounding box center [442, 141] width 244 height 9
paste input "Mobile Broadband Unlimited for Tablets with DTL"
type input "M"
type input "Tablet"
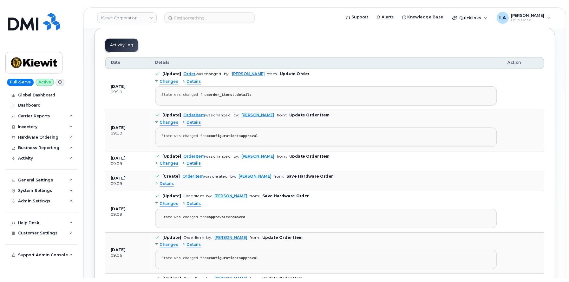
scroll to position [229, 0]
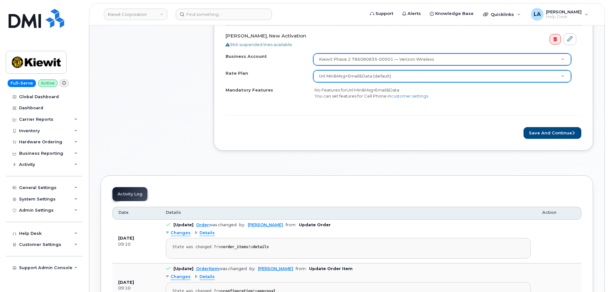
drag, startPoint x: 372, startPoint y: 143, endPoint x: 470, endPoint y: 94, distance: 110.2
click at [372, 143] on div "Rate Plan & Activation Details [PERSON_NAME], New Activation 966 suspended line…" at bounding box center [403, 71] width 379 height 158
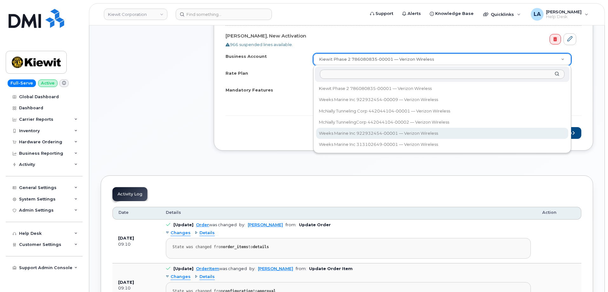
select select "12515"
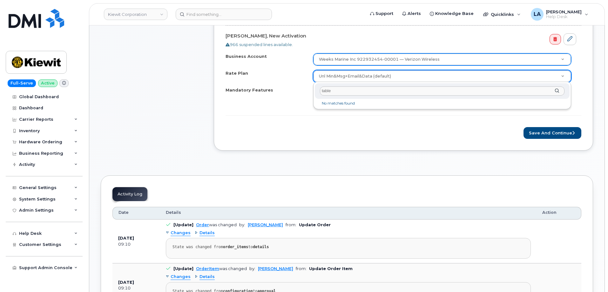
type input "tablet"
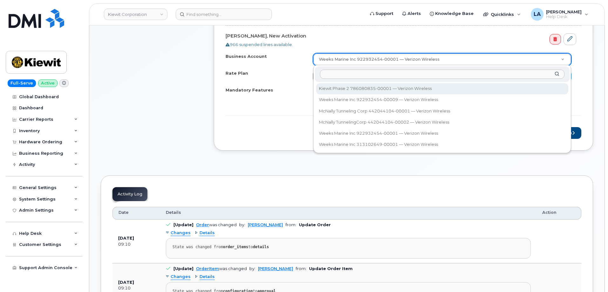
select select "14149"
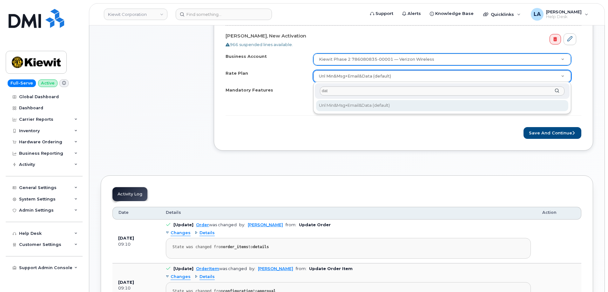
type input "data"
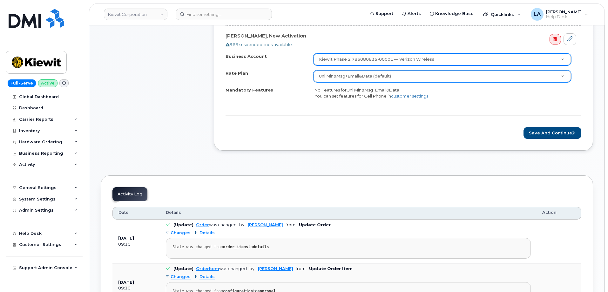
click at [454, 70] on div "Unl Min&Msg+Email&Data (default)" at bounding box center [442, 76] width 258 height 12
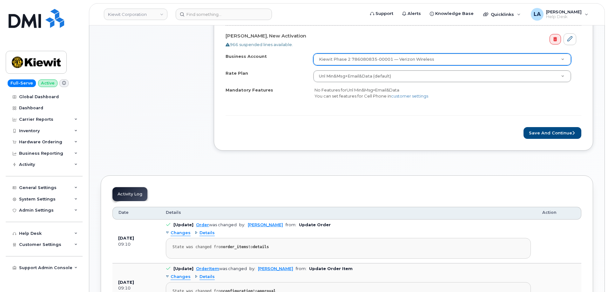
drag, startPoint x: 607, startPoint y: 83, endPoint x: 606, endPoint y: 43, distance: 39.7
click at [606, 43] on body "[PERSON_NAME] Corporation Support Alerts Knowledge Base Quicklinks Suspend / Ca…" at bounding box center [304, 247] width 608 height 953
click at [588, 98] on div "Rate Plan & Activation Details [PERSON_NAME], New Activation 966 suspended line…" at bounding box center [403, 71] width 379 height 158
click at [114, 60] on div "Item #1 Order requires Specific details $0.00 New Activation [PERSON_NAME] Cell…" at bounding box center [152, 13] width 102 height 294
drag, startPoint x: 609, startPoint y: 63, endPoint x: 609, endPoint y: 52, distance: 10.8
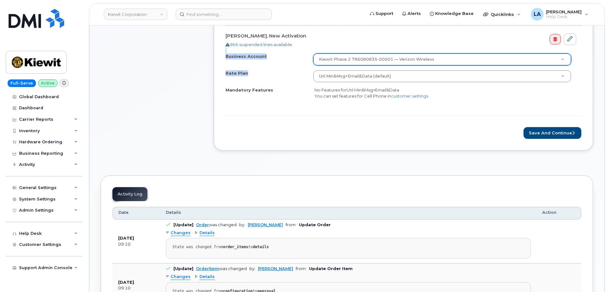
click at [607, 52] on html "Kiewit Corporation Support Alerts Knowledge Base Quicklinks Suspend / Cancel De…" at bounding box center [304, 247] width 608 height 953
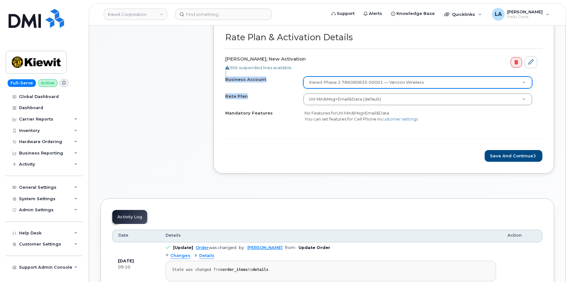
scroll to position [193, 0]
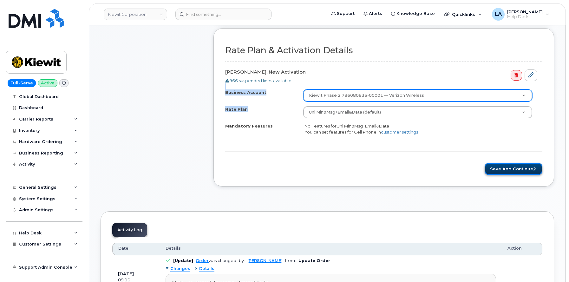
click at [511, 167] on button "Save and Continue" at bounding box center [514, 169] width 58 height 12
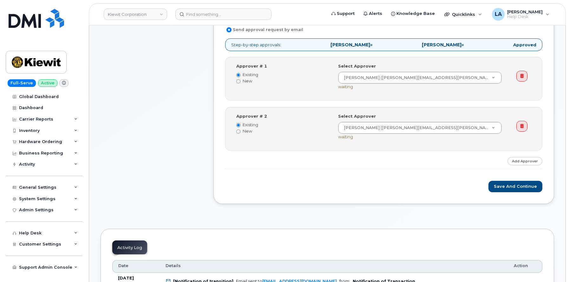
scroll to position [273, 0]
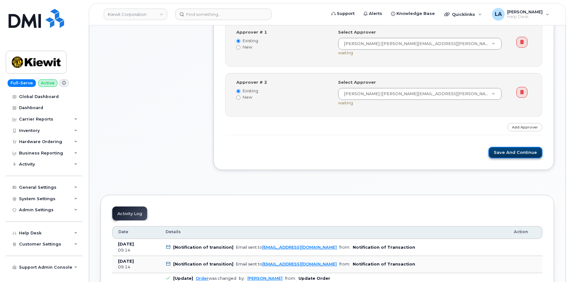
click at [520, 155] on button "Save and Continue" at bounding box center [516, 153] width 54 height 12
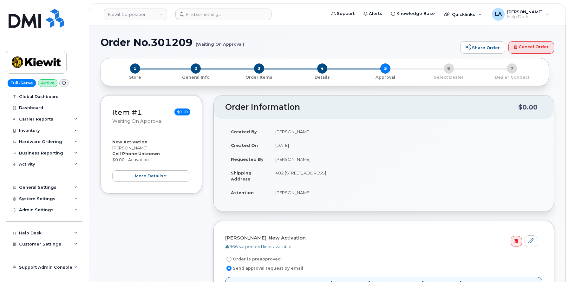
click at [171, 44] on h1 "Order No.301209 (Waiting On Approval)" at bounding box center [279, 42] width 357 height 11
copy h1 "301209"
click at [39, 141] on div "Hardware Ordering" at bounding box center [40, 141] width 43 height 5
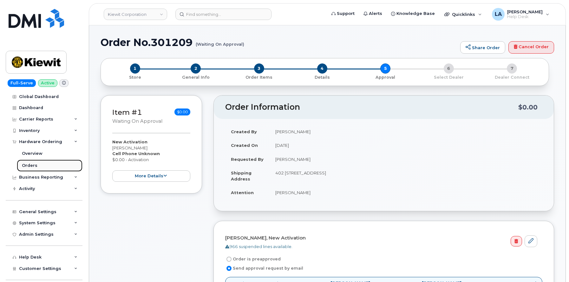
click at [30, 168] on div "Orders" at bounding box center [30, 166] width 16 height 6
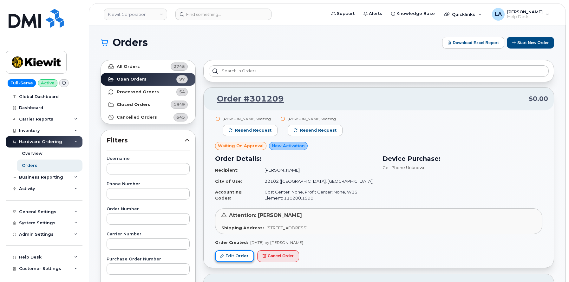
click at [236, 255] on link "Edit Order" at bounding box center [234, 256] width 39 height 12
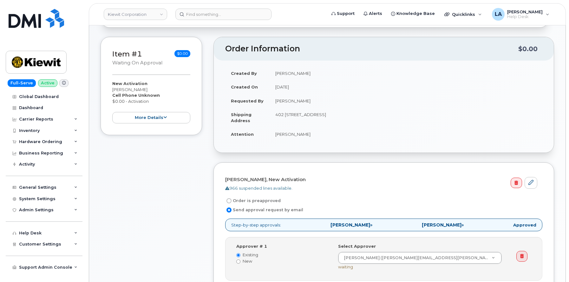
scroll to position [51, 0]
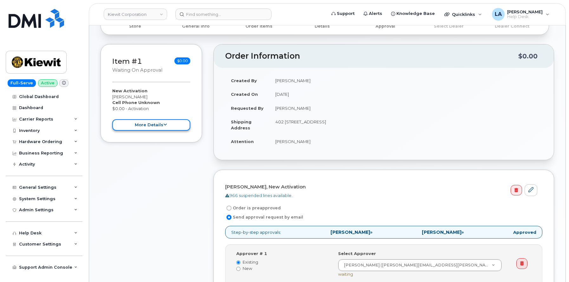
click at [129, 125] on button "more details" at bounding box center [151, 125] width 78 height 12
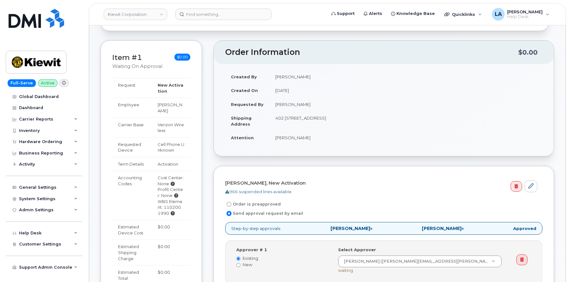
scroll to position [53, 0]
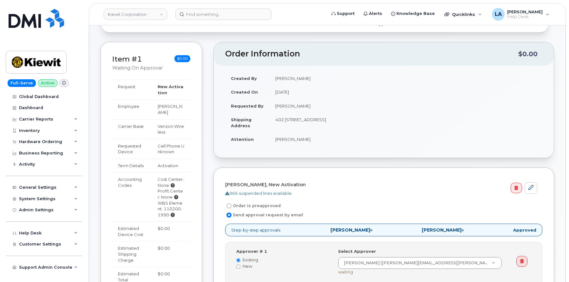
drag, startPoint x: 569, startPoint y: 55, endPoint x: 568, endPoint y: 34, distance: 21.0
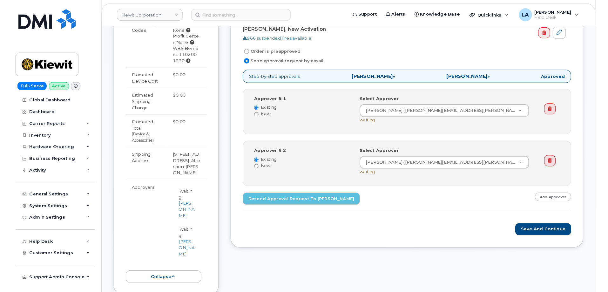
scroll to position [0, 0]
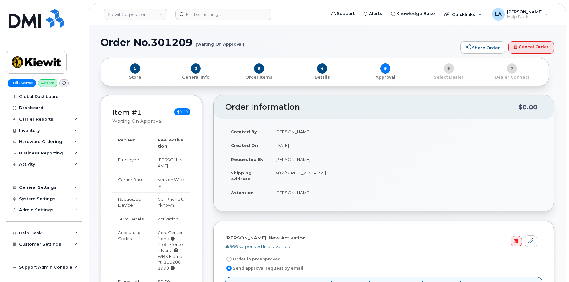
click at [291, 41] on h1 "Order No.301209 (Waiting On Approval)" at bounding box center [279, 42] width 357 height 11
drag, startPoint x: 271, startPoint y: 47, endPoint x: 101, endPoint y: 46, distance: 170.8
click at [101, 46] on h1 "Order No.301209 (Waiting On Approval)" at bounding box center [279, 42] width 357 height 11
drag, startPoint x: 127, startPoint y: 46, endPoint x: 105, endPoint y: 43, distance: 22.4
click at [126, 46] on h1 "Order No.301209 (Waiting On Approval)" at bounding box center [279, 42] width 357 height 11
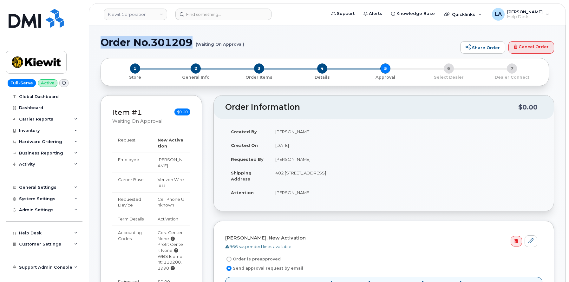
click at [105, 42] on h1 "Order No.301209 (Waiting On Approval)" at bounding box center [279, 42] width 357 height 11
drag, startPoint x: 101, startPoint y: 43, endPoint x: 251, endPoint y: 52, distance: 150.8
click at [251, 52] on div "Order No.301209 (Waiting On Approval) Share Order Cancel Order" at bounding box center [328, 47] width 454 height 21
copy h1 "Order No.301209 (Waiting On Approval)"
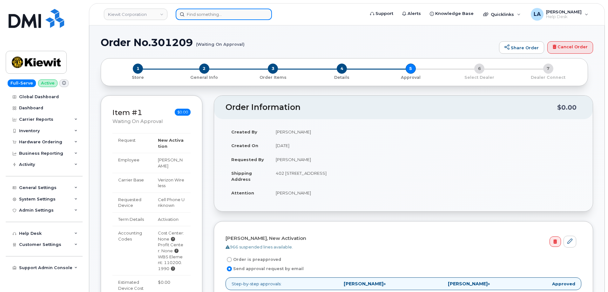
click at [242, 15] on input at bounding box center [224, 14] width 96 height 11
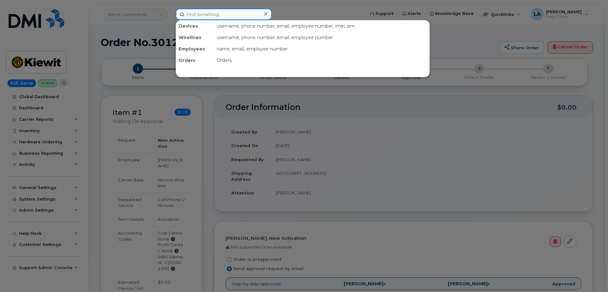
paste input "814-823-5494"
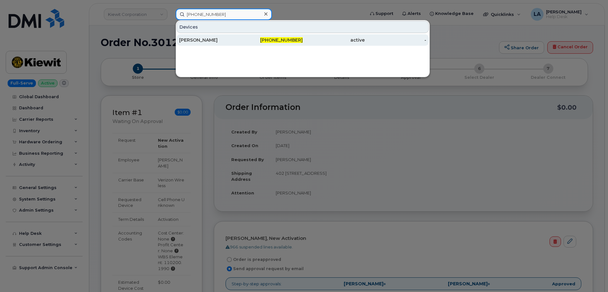
type input "814-823-5494"
click at [214, 37] on div "KIRSTEN KLUCK" at bounding box center [210, 40] width 62 height 6
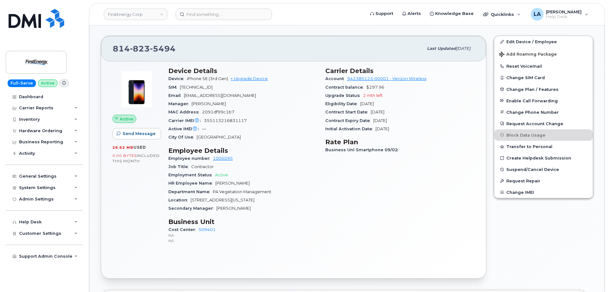
scroll to position [126, 0]
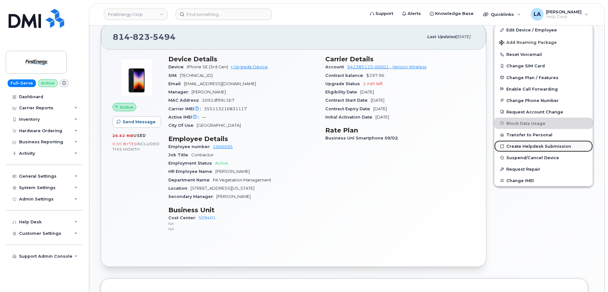
click at [528, 146] on link "Create Helpdesk Submission" at bounding box center [543, 145] width 98 height 11
click at [235, 82] on span "[EMAIL_ADDRESS][DOMAIN_NAME]" at bounding box center [220, 83] width 72 height 5
click at [251, 82] on div "Email [EMAIL_ADDRESS][DOMAIN_NAME]" at bounding box center [242, 84] width 149 height 8
drag, startPoint x: 251, startPoint y: 83, endPoint x: 188, endPoint y: 83, distance: 63.2
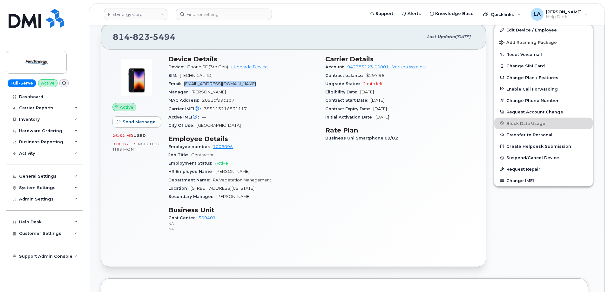
click at [188, 83] on div "Email [EMAIL_ADDRESS][DOMAIN_NAME]" at bounding box center [242, 84] width 149 height 8
